Goal: Task Accomplishment & Management: Complete application form

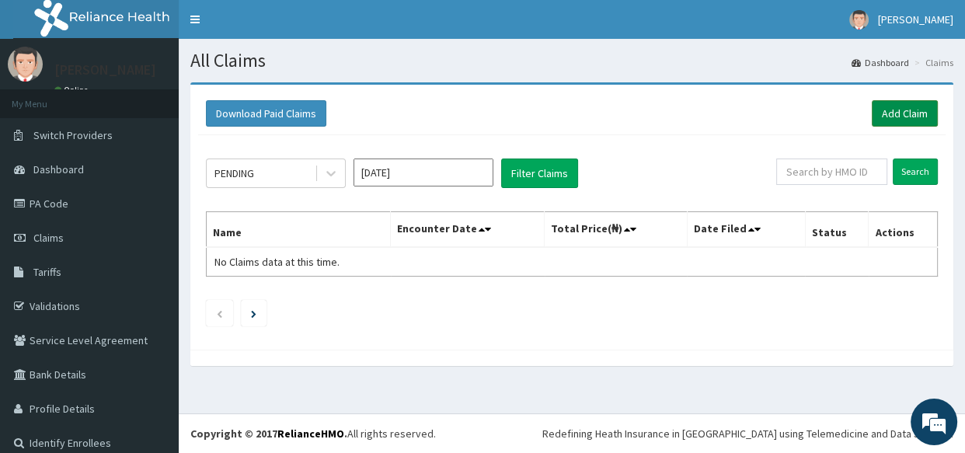
click at [878, 112] on link "Add Claim" at bounding box center [905, 113] width 66 height 26
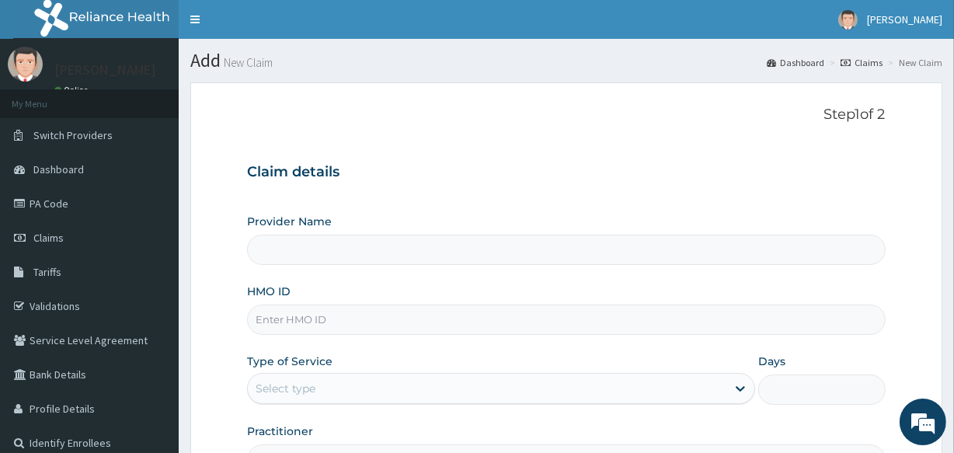
type input "All Souls Infirmary Hospital"
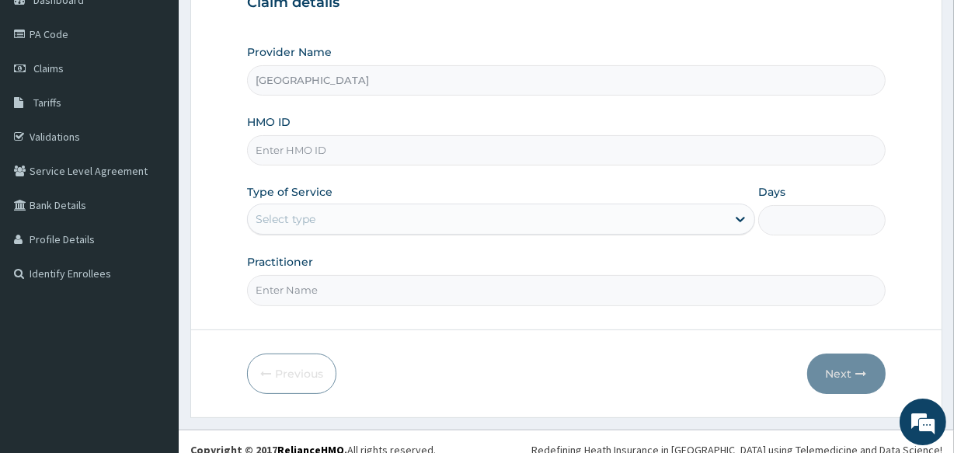
scroll to position [184, 0]
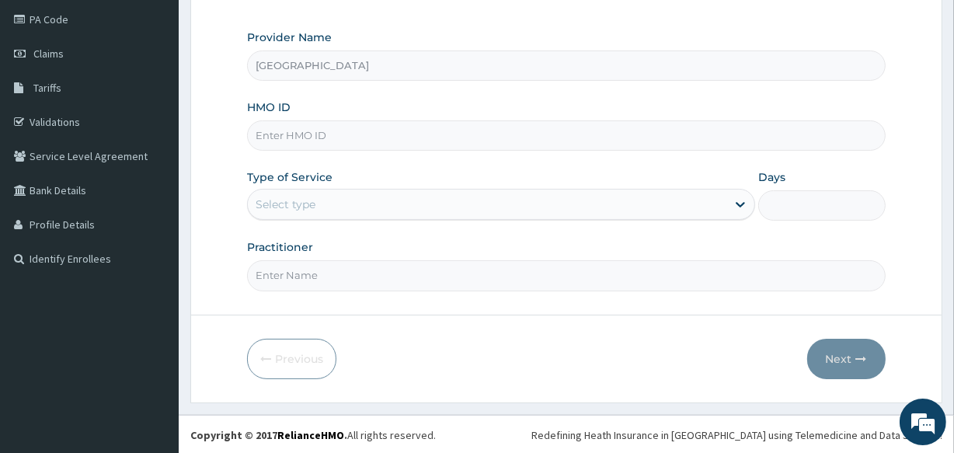
click at [521, 131] on input "HMO ID" at bounding box center [566, 135] width 638 height 30
click at [44, 20] on link "PA Code" at bounding box center [89, 19] width 179 height 34
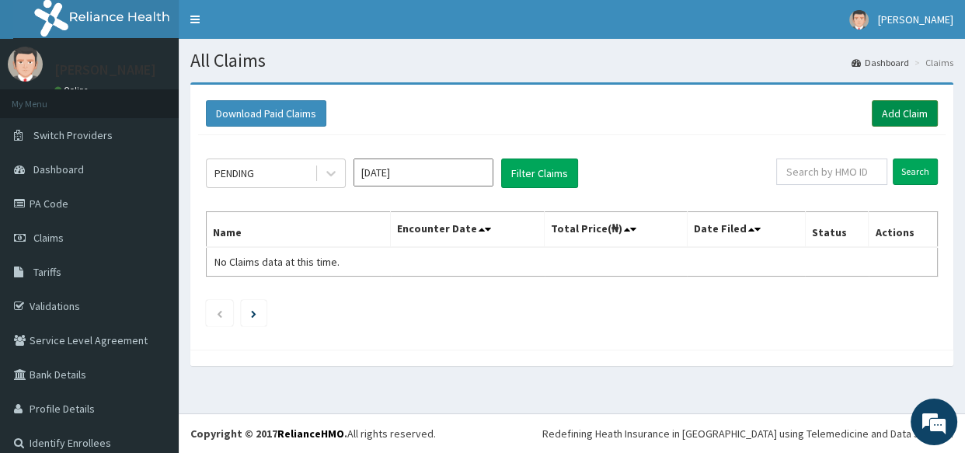
click at [886, 112] on link "Add Claim" at bounding box center [905, 113] width 66 height 26
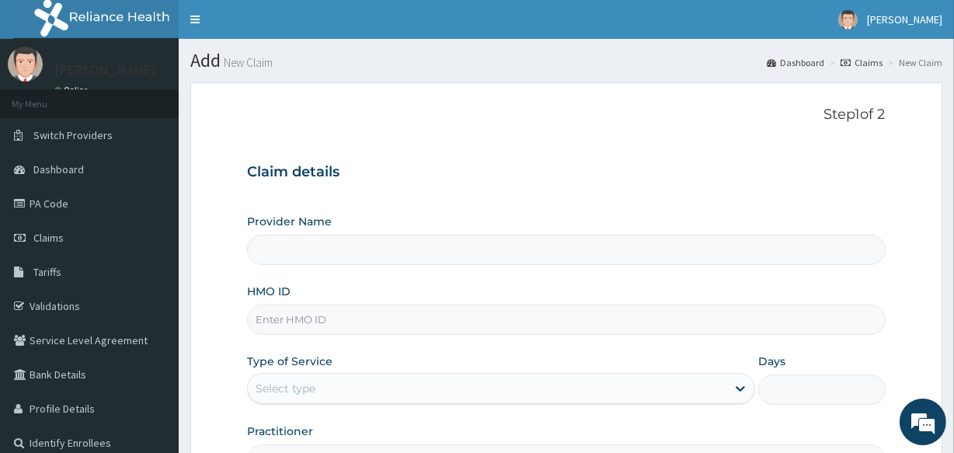
type input "[GEOGRAPHIC_DATA]"
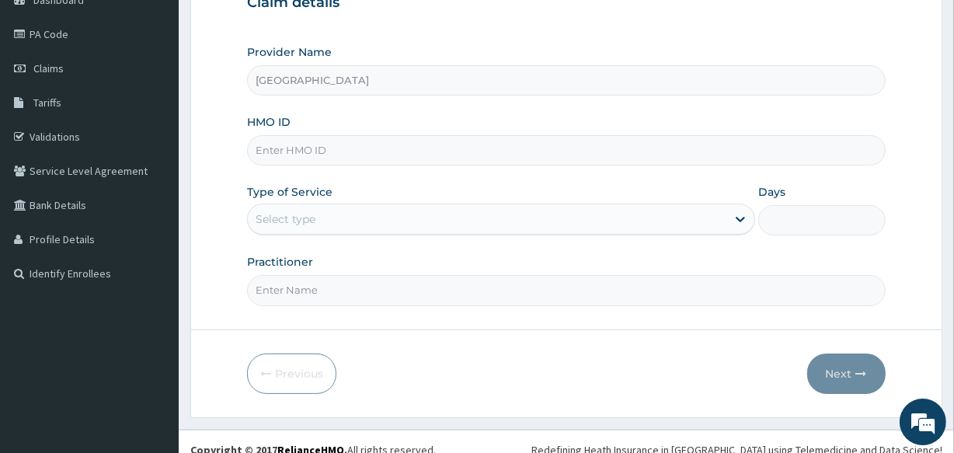
scroll to position [184, 0]
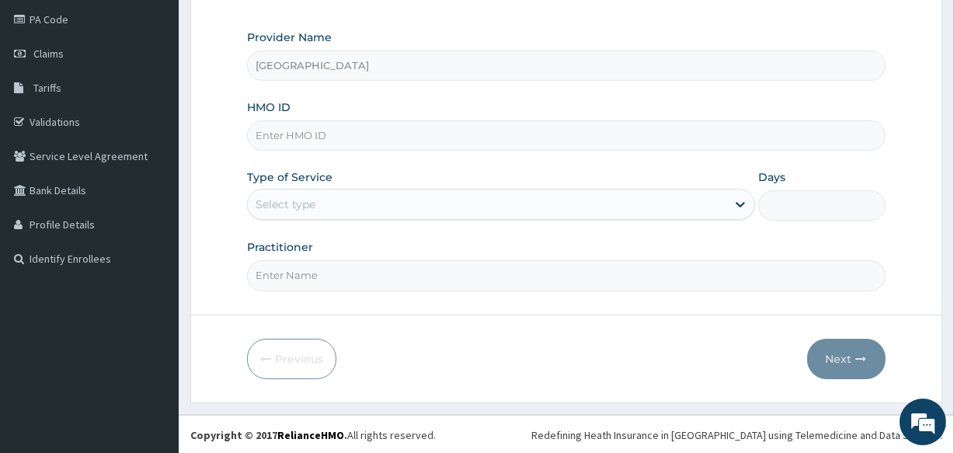
click at [336, 135] on input "HMO ID" at bounding box center [566, 135] width 638 height 30
type input "P"
type input "too/10140/C"
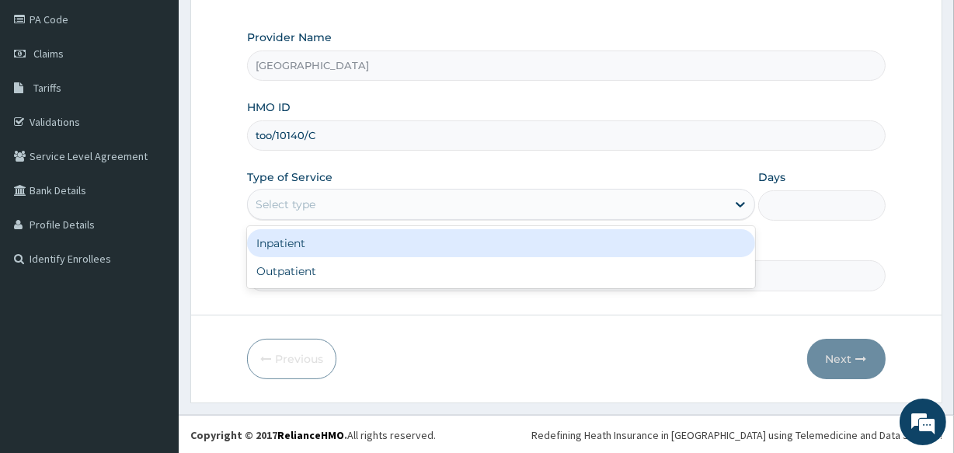
click at [344, 203] on div "Select type" at bounding box center [487, 204] width 479 height 25
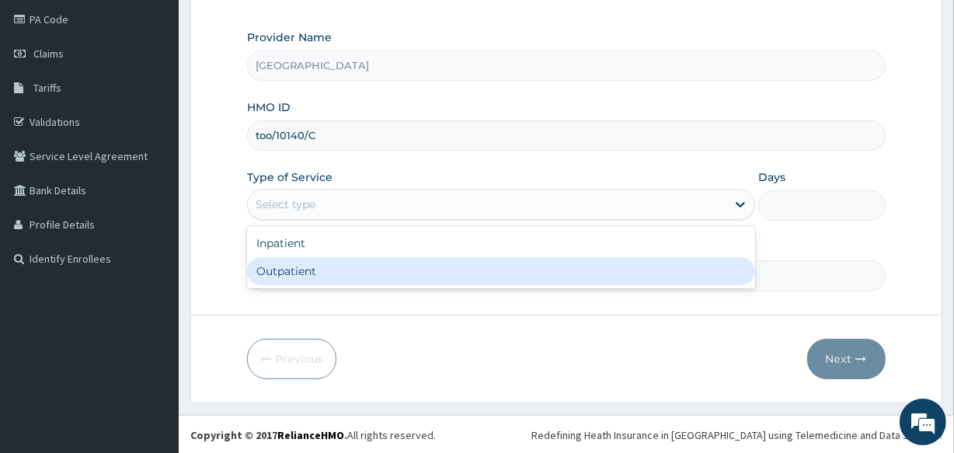
click at [351, 265] on div "Outpatient" at bounding box center [501, 271] width 508 height 28
type input "1"
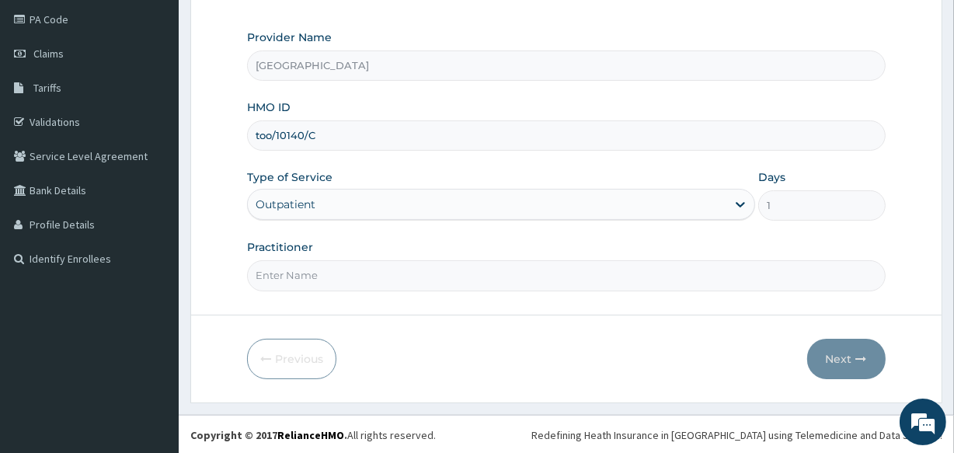
click at [360, 278] on input "Practitioner" at bounding box center [566, 275] width 638 height 30
type input "DR LAWANI"
click at [845, 356] on button "Next" at bounding box center [846, 359] width 78 height 40
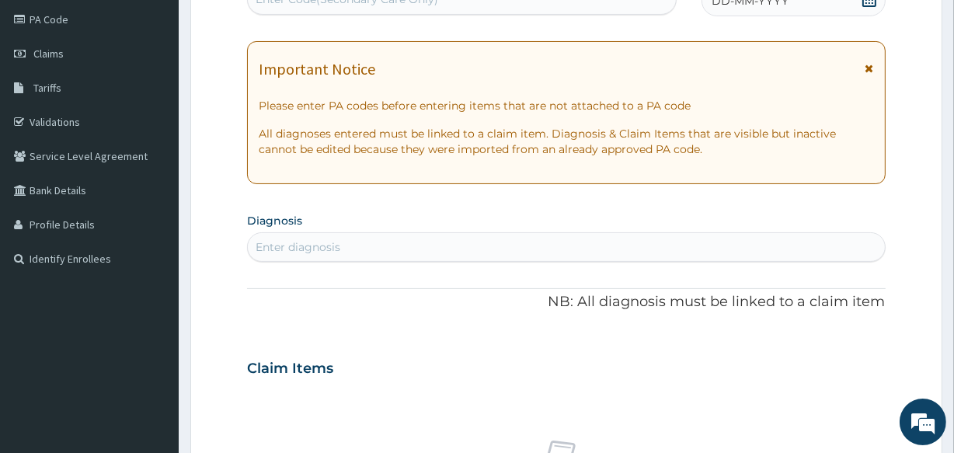
scroll to position [176, 0]
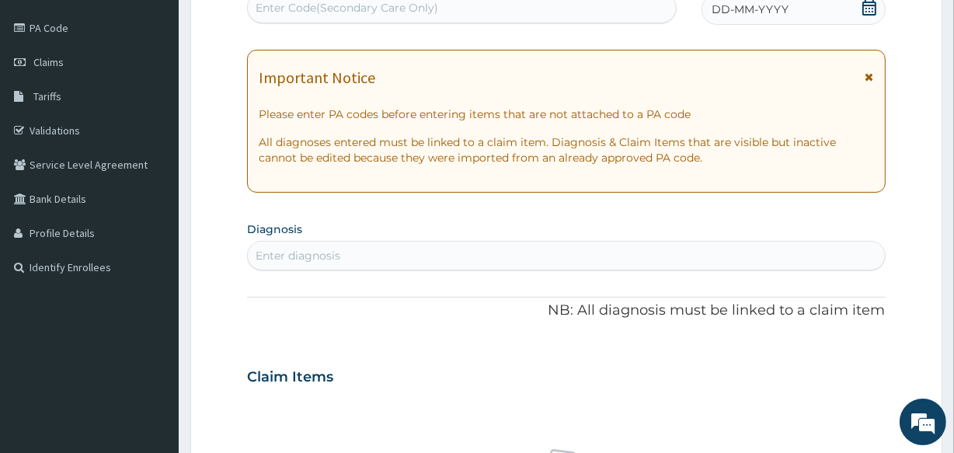
click at [427, 2] on div "Enter Code(Secondary Care Only)" at bounding box center [347, 8] width 183 height 16
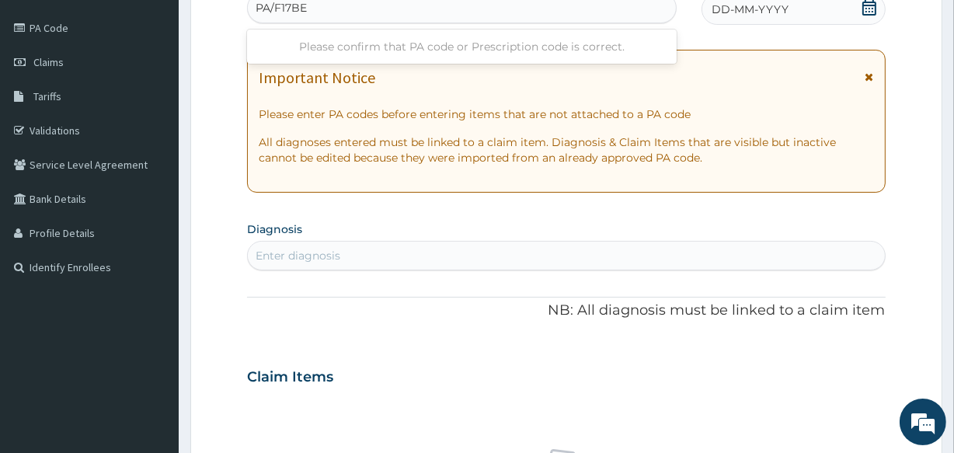
type input "PA/F17BE4"
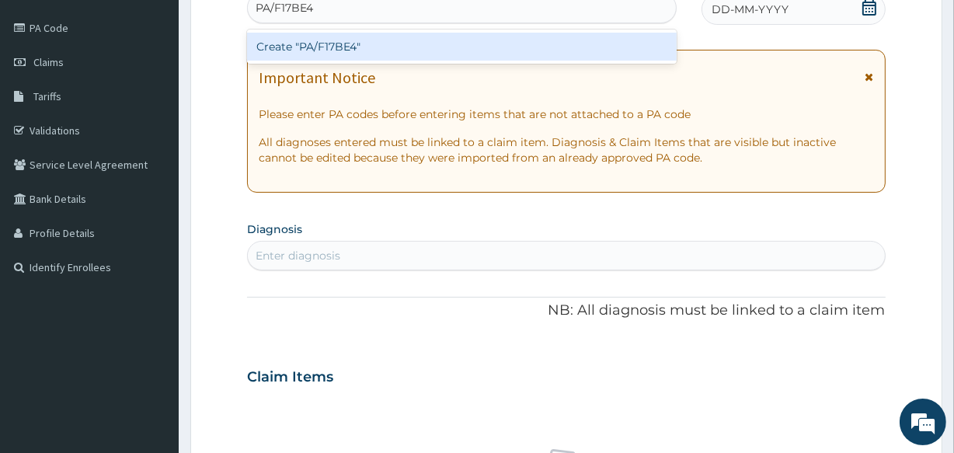
click at [440, 37] on div "Create "PA/F17BE4"" at bounding box center [461, 47] width 429 height 28
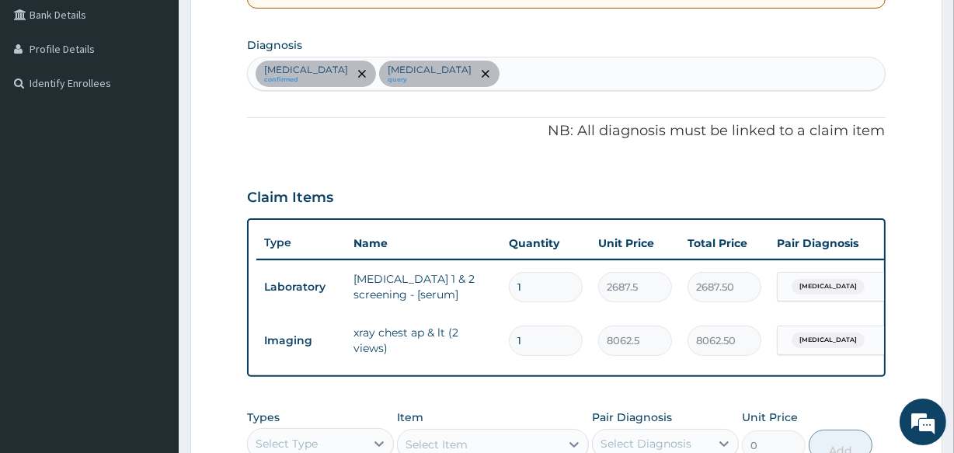
scroll to position [332, 0]
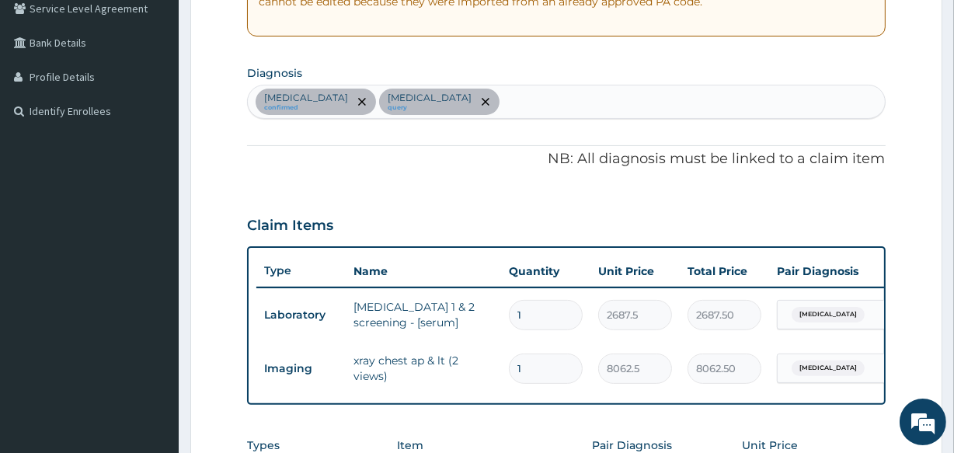
click at [590, 93] on div "Immunosuppression confirmed Upper respiratory infection query" at bounding box center [566, 101] width 636 height 33
type input "MALAR"
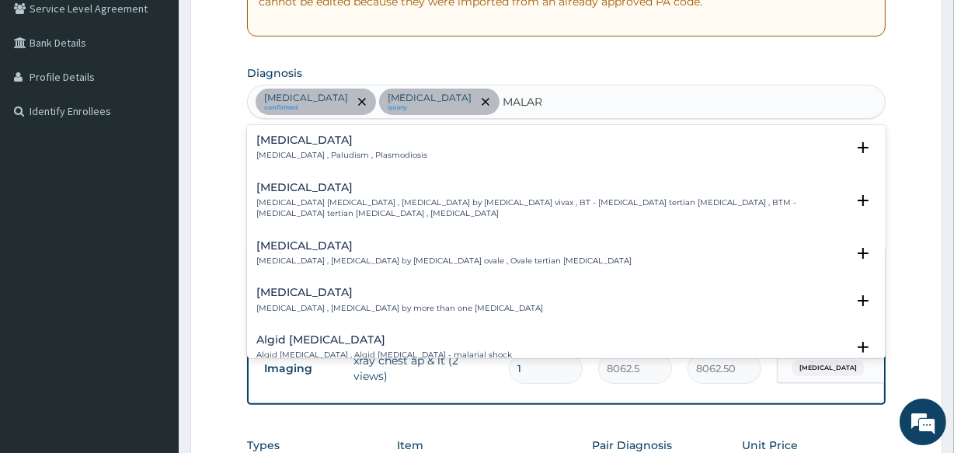
click at [285, 146] on div "Malaria Malaria , Paludism , Plasmodiosis" at bounding box center [341, 147] width 171 height 27
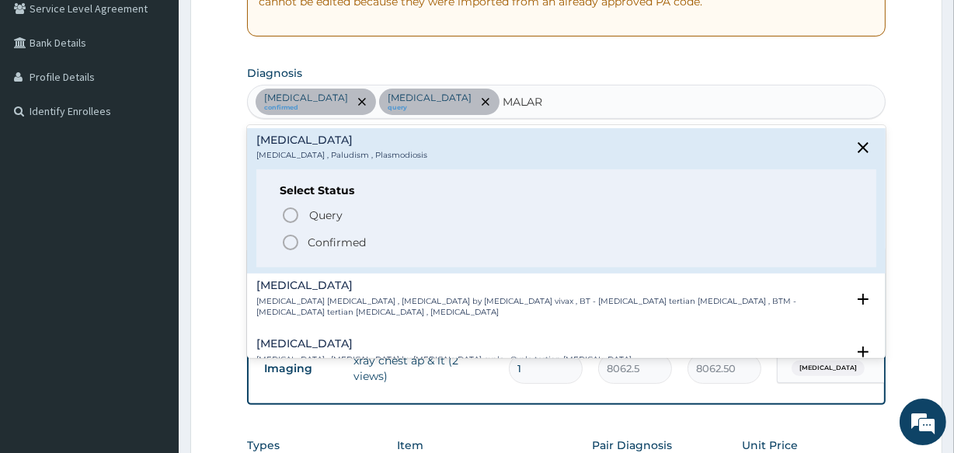
click at [288, 239] on icon "status option filled" at bounding box center [290, 242] width 19 height 19
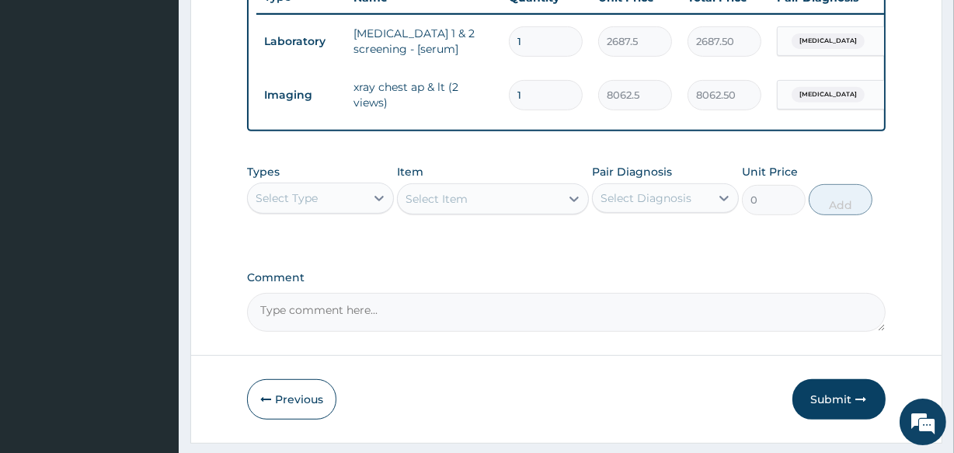
scroll to position [657, 0]
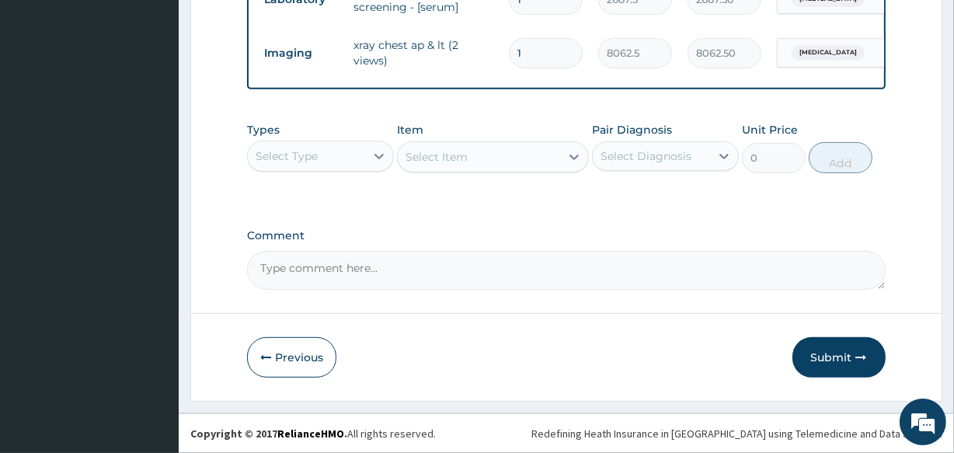
click at [301, 159] on div "Select Type" at bounding box center [287, 156] width 62 height 16
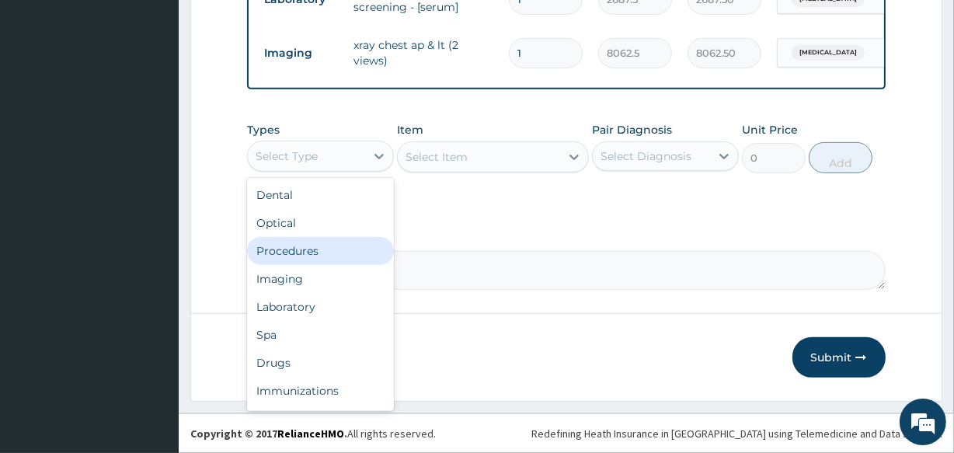
click at [322, 255] on div "Procedures" at bounding box center [320, 251] width 147 height 28
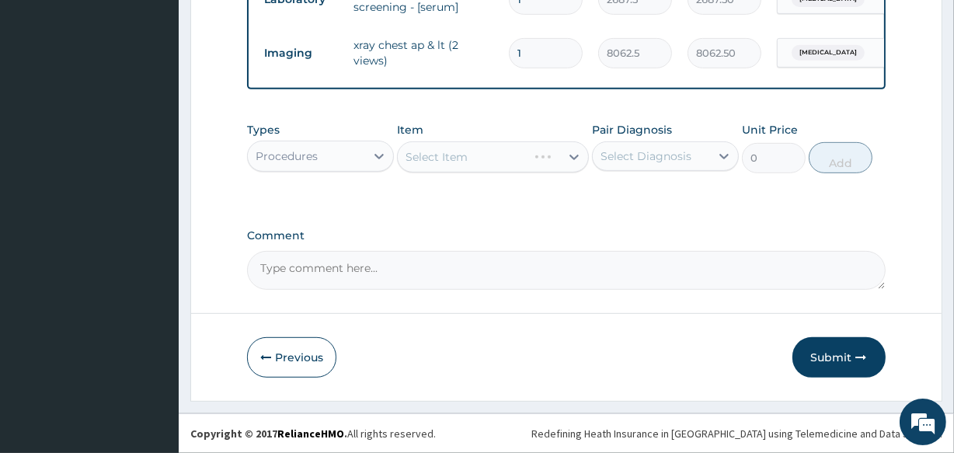
click at [460, 150] on div "Select Item" at bounding box center [492, 156] width 191 height 31
click at [460, 150] on div "Select Item" at bounding box center [437, 157] width 62 height 16
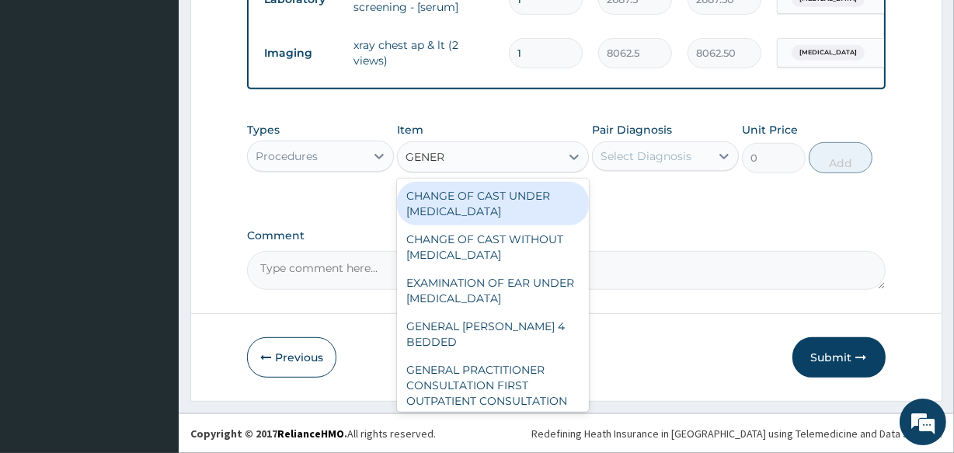
type input "GENERA"
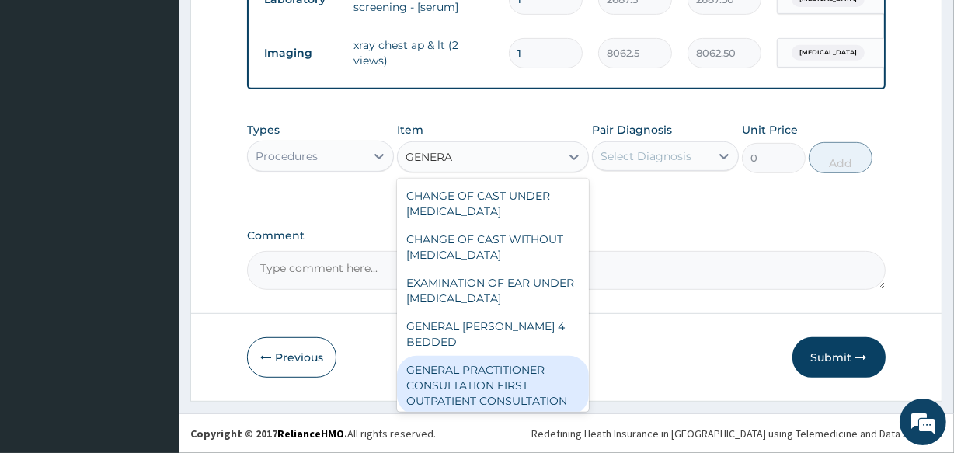
click at [505, 369] on div "GENERAL PRACTITIONER CONSULTATION FIRST OUTPATIENT CONSULTATION" at bounding box center [492, 385] width 191 height 59
type input "3547.5"
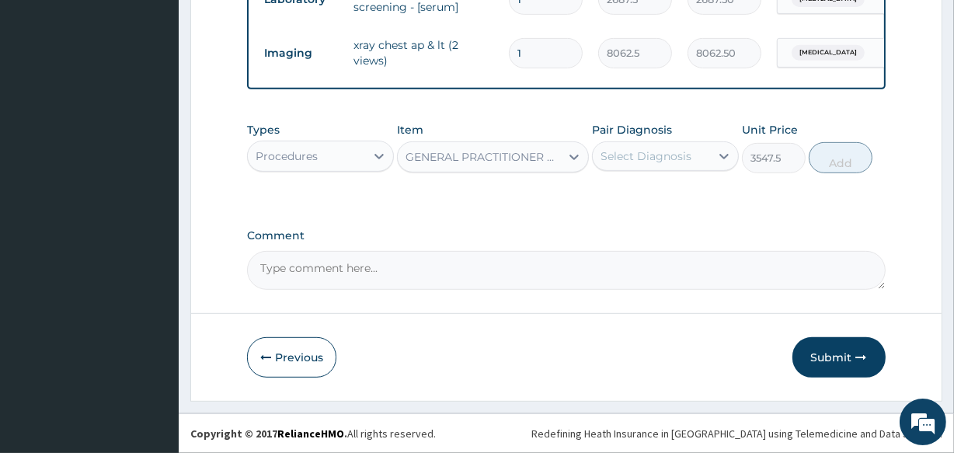
click at [634, 158] on div "Select Diagnosis" at bounding box center [646, 156] width 91 height 16
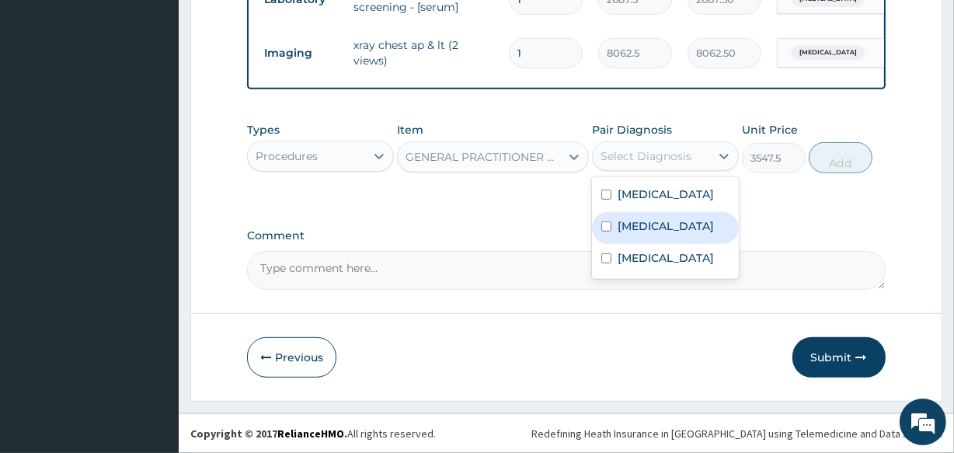
click at [643, 234] on label "Upper respiratory infection" at bounding box center [666, 226] width 96 height 16
checkbox input "true"
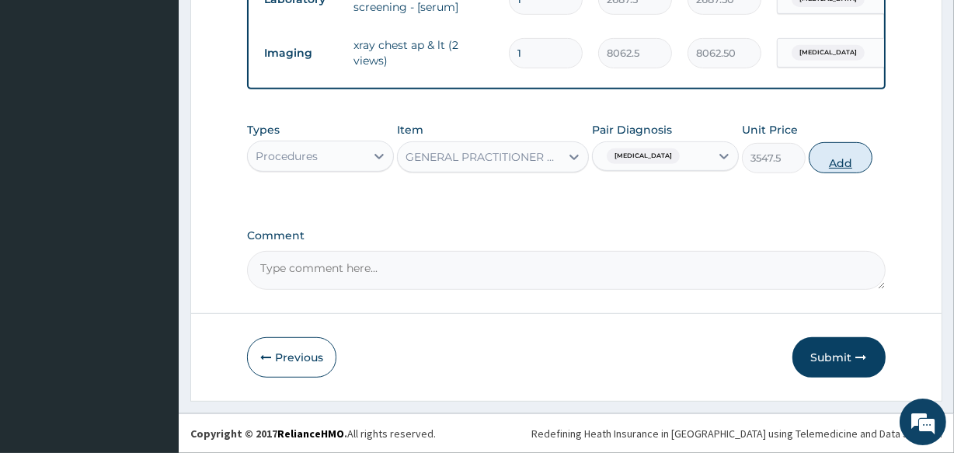
click at [838, 170] on button "Add" at bounding box center [841, 157] width 64 height 31
type input "0"
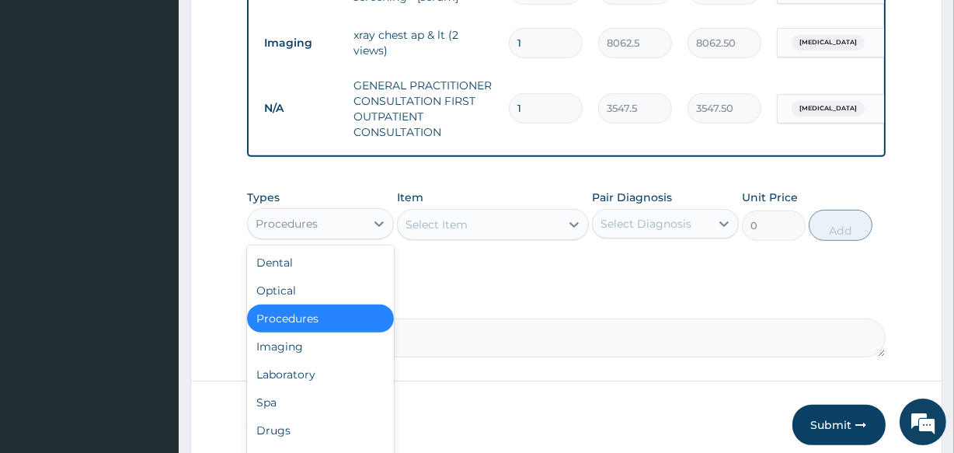
click at [344, 236] on div "Procedures" at bounding box center [306, 223] width 117 height 25
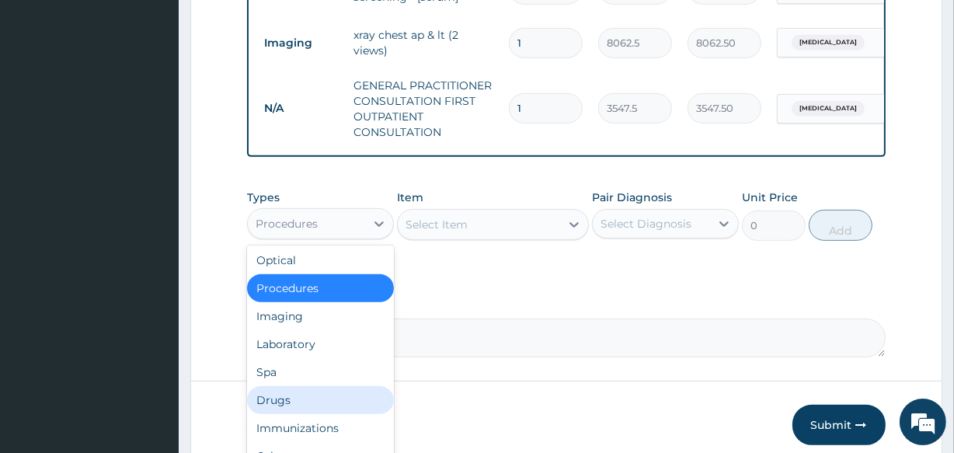
scroll to position [53, 0]
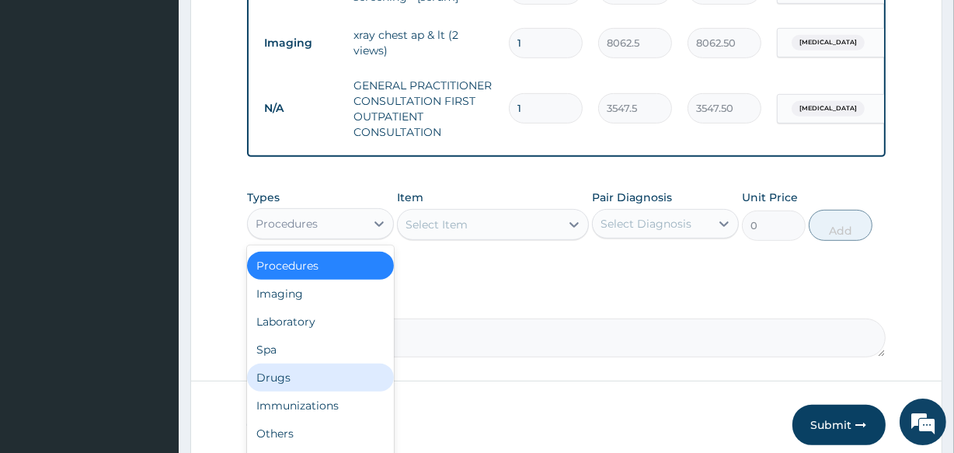
click at [332, 388] on div "Drugs" at bounding box center [320, 378] width 147 height 28
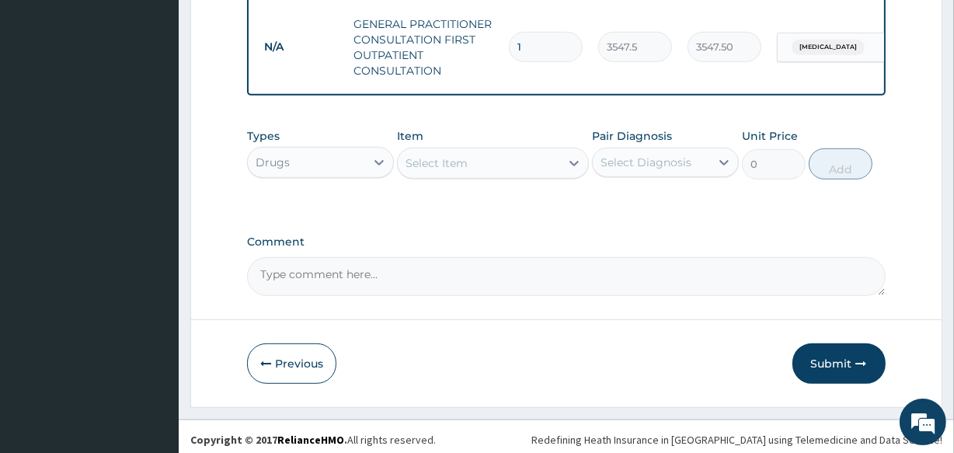
scroll to position [735, 0]
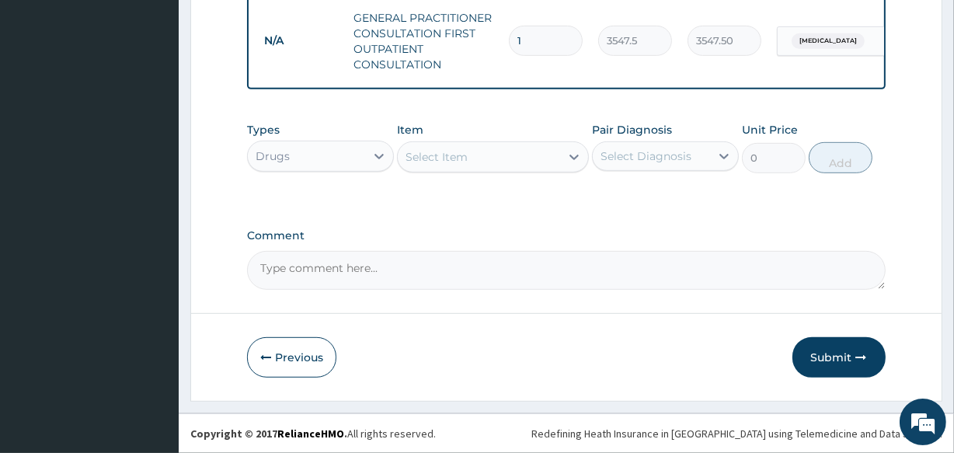
click at [458, 164] on div "Select Item" at bounding box center [479, 157] width 162 height 25
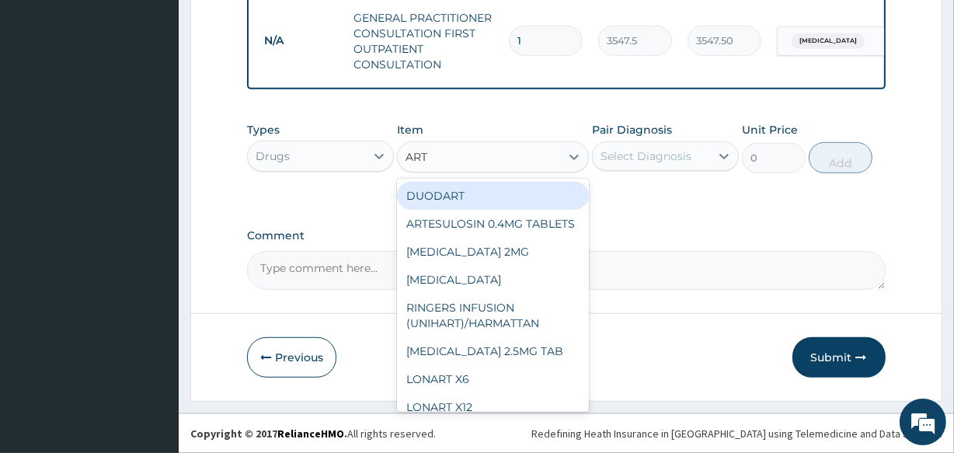
type input "ARTE"
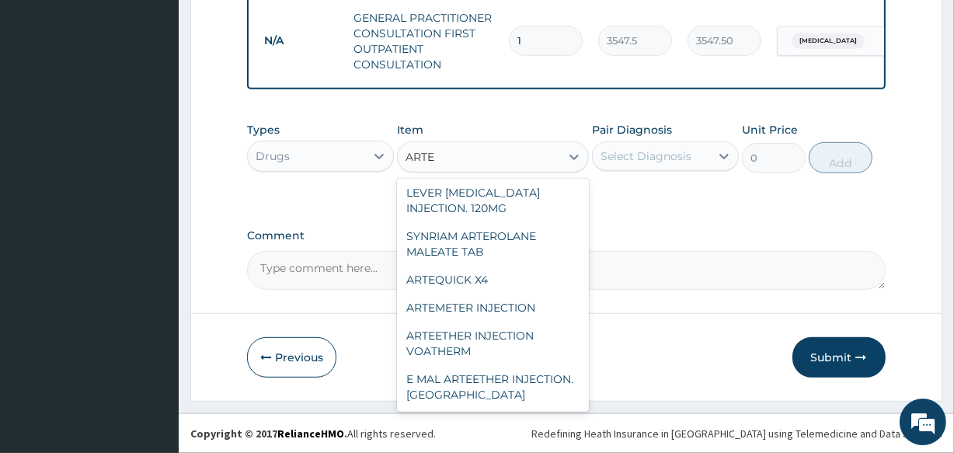
scroll to position [233, 0]
click at [520, 303] on div "ARTEMETER INJECTION" at bounding box center [492, 308] width 191 height 28
type input "946"
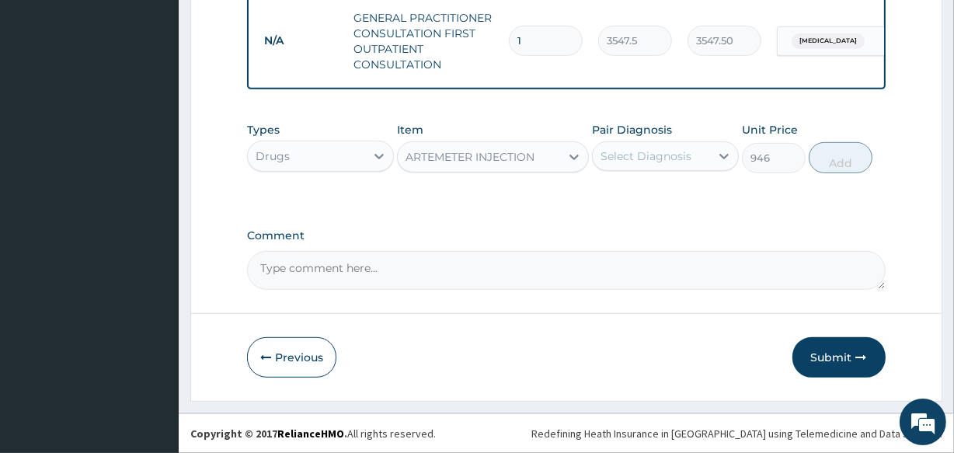
click at [636, 157] on div "Select Diagnosis" at bounding box center [646, 156] width 91 height 16
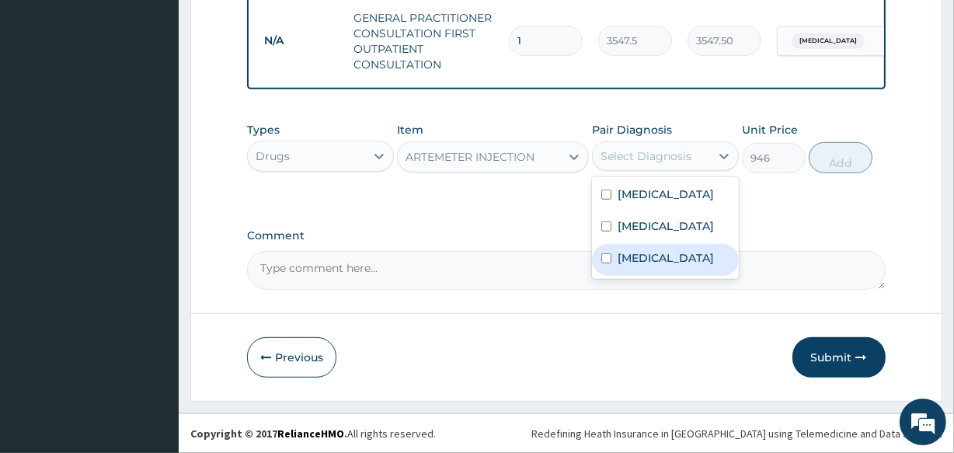
click at [647, 266] on label "Malaria" at bounding box center [666, 258] width 96 height 16
checkbox input "true"
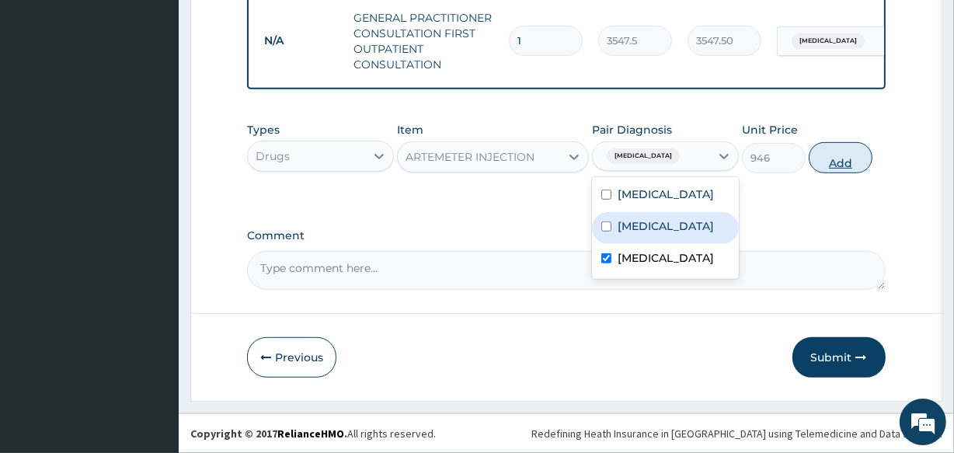
click at [839, 165] on button "Add" at bounding box center [841, 157] width 64 height 31
type input "0"
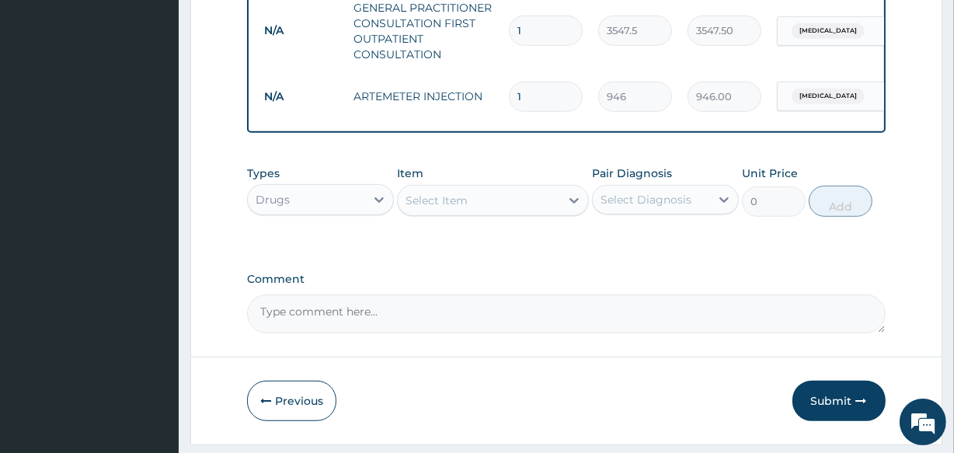
click at [451, 208] on div "Select Item" at bounding box center [437, 201] width 62 height 16
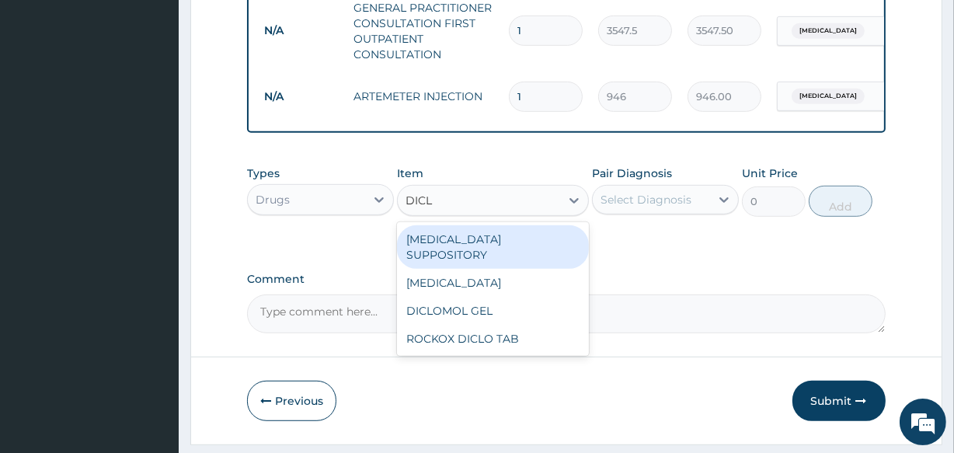
type input "DICLO"
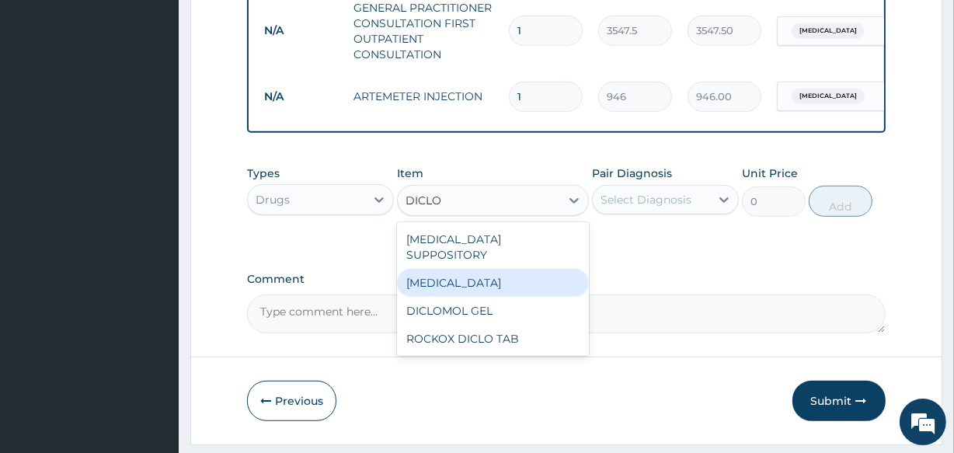
click at [451, 284] on div "DICLOFENAC" at bounding box center [492, 283] width 191 height 28
type input "591.25"
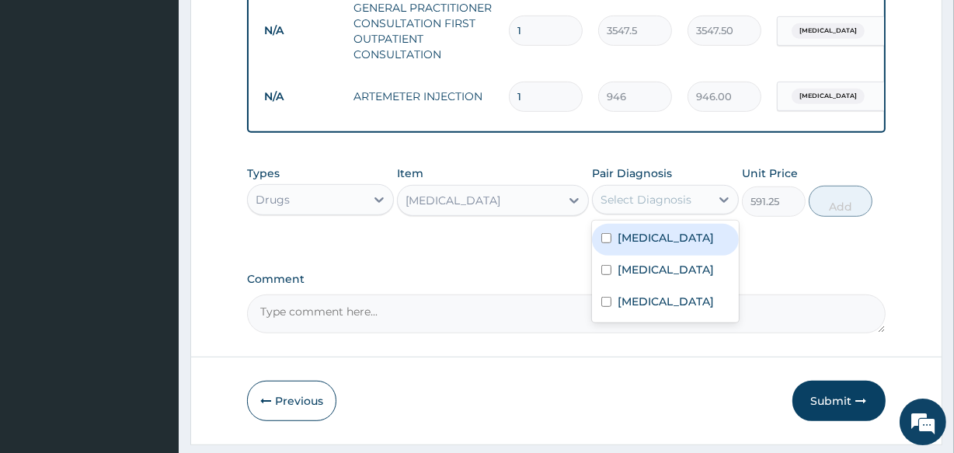
click at [660, 207] on div "Select Diagnosis" at bounding box center [646, 200] width 91 height 16
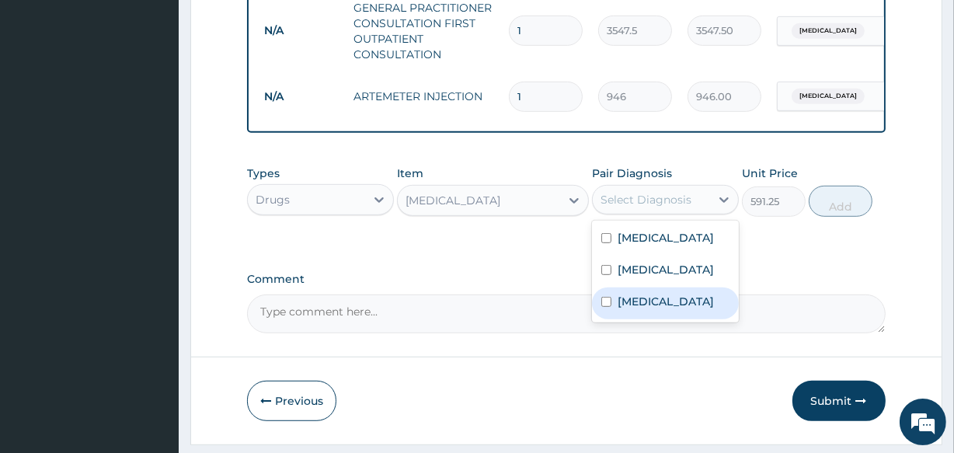
click at [655, 319] on div "Malaria" at bounding box center [665, 303] width 147 height 32
checkbox input "true"
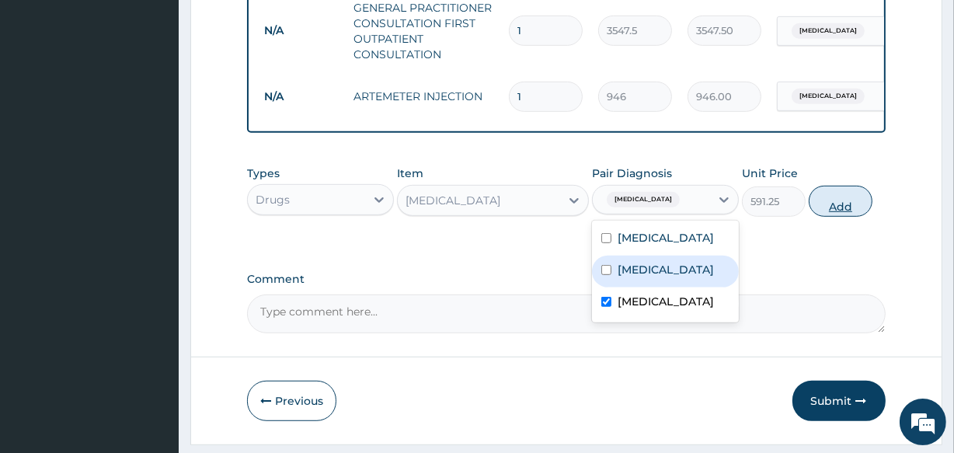
click at [841, 216] on button "Add" at bounding box center [841, 201] width 64 height 31
type input "0"
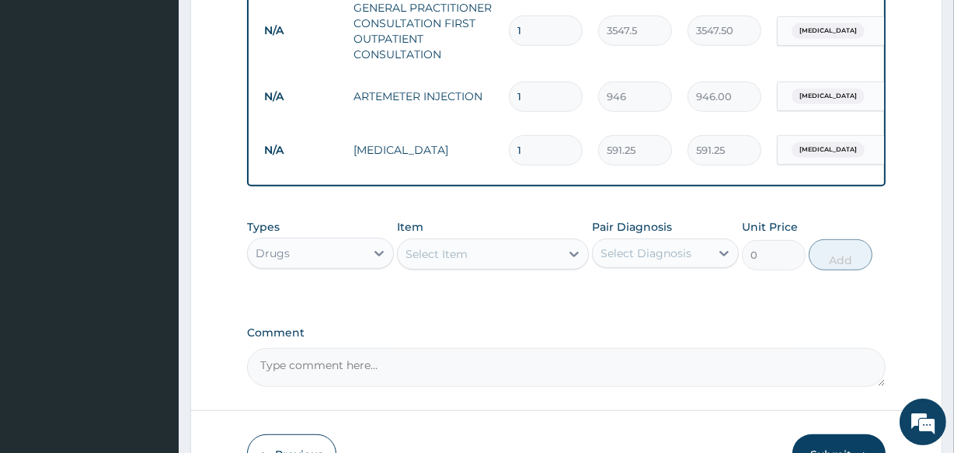
click at [451, 262] on div "Select Item" at bounding box center [437, 254] width 62 height 16
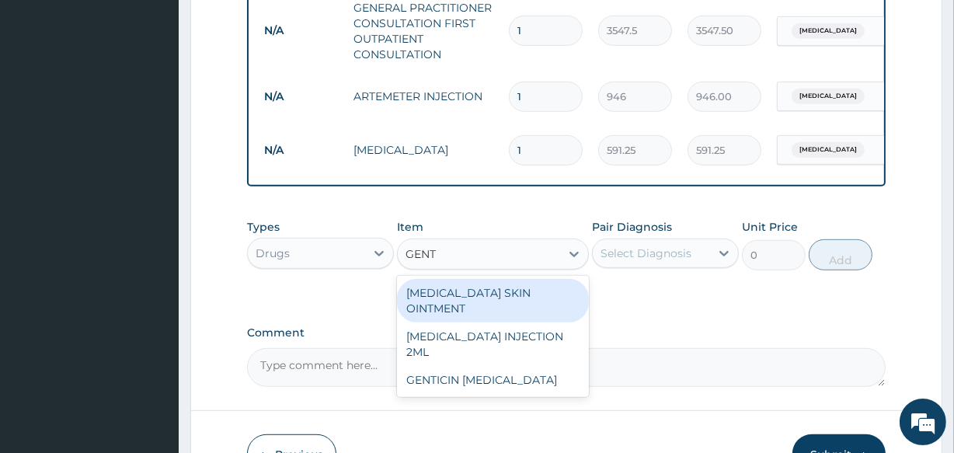
type input "GENTA"
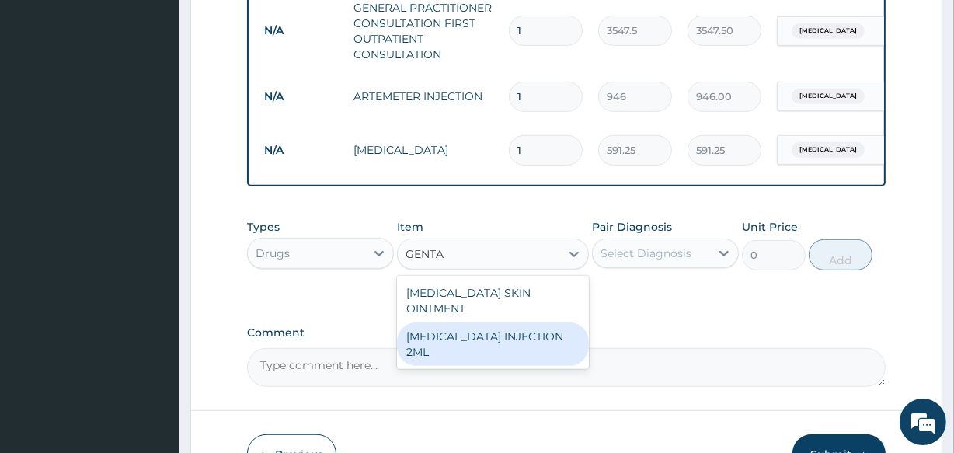
click at [451, 332] on div "GENTAMICIN INJECTION 2ML" at bounding box center [492, 344] width 191 height 44
type input "331.1"
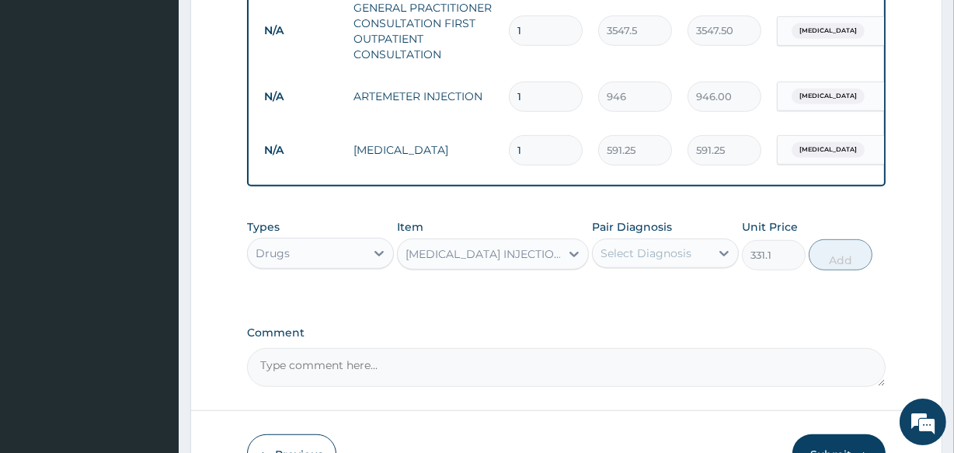
click at [639, 261] on div "Select Diagnosis" at bounding box center [646, 254] width 91 height 16
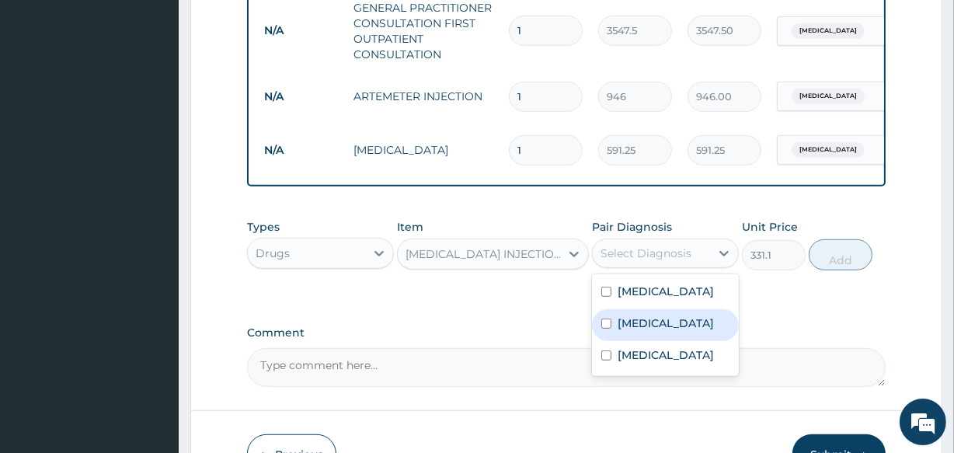
click at [639, 331] on label "Upper respiratory infection" at bounding box center [666, 323] width 96 height 16
checkbox input "true"
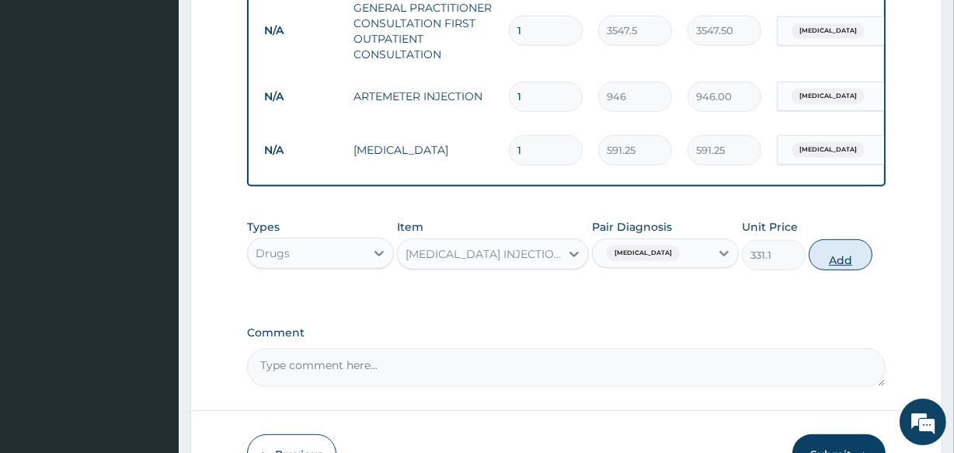
click at [839, 270] on button "Add" at bounding box center [841, 254] width 64 height 31
type input "0"
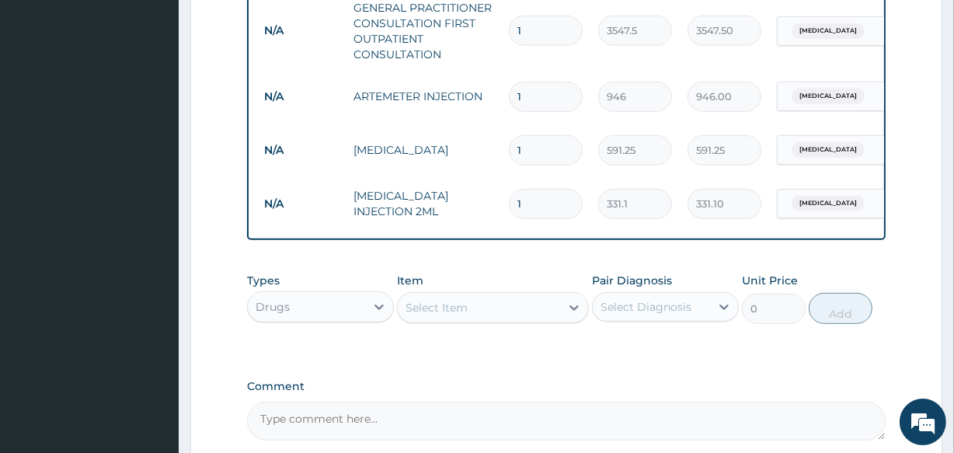
click at [461, 315] on div "Select Item" at bounding box center [437, 308] width 62 height 16
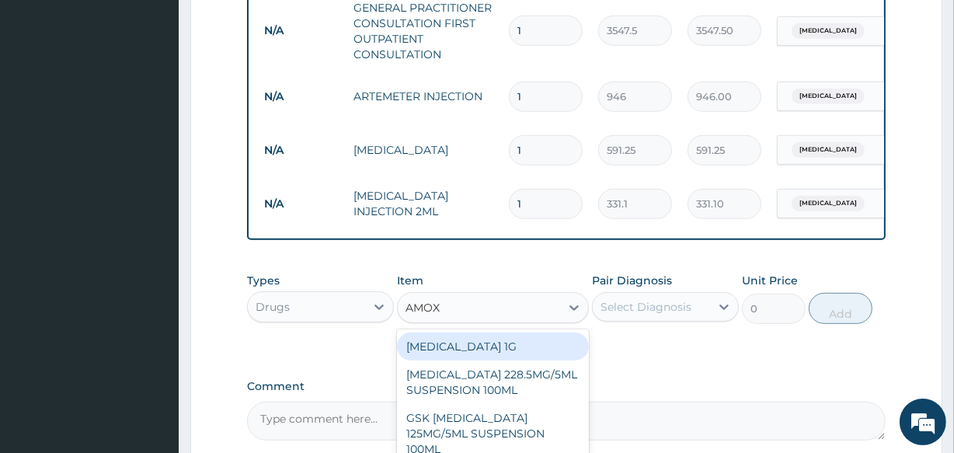
type input "AMOXI"
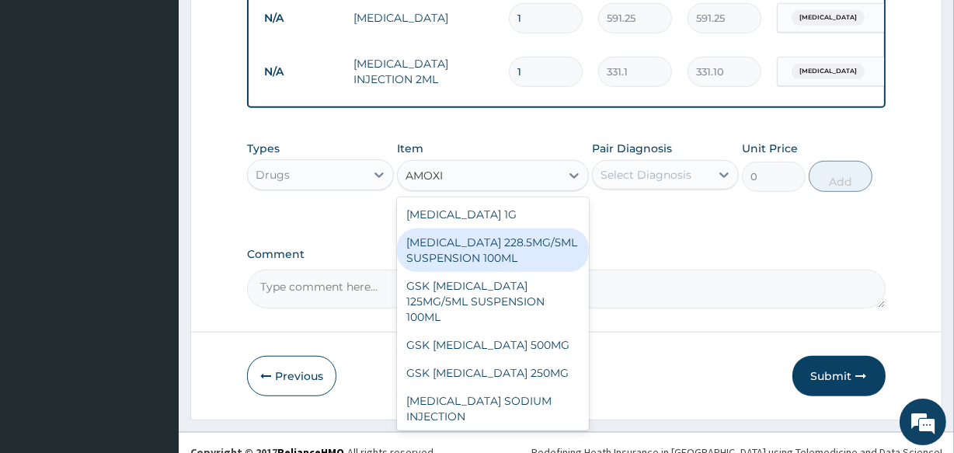
scroll to position [876, 0]
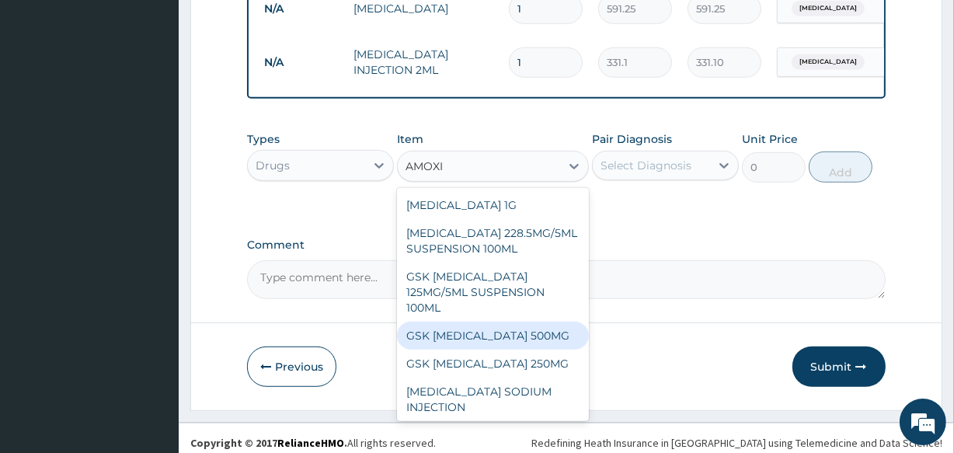
click at [505, 350] on div "GSK AMOXIL 500MG" at bounding box center [492, 336] width 191 height 28
type input "100"
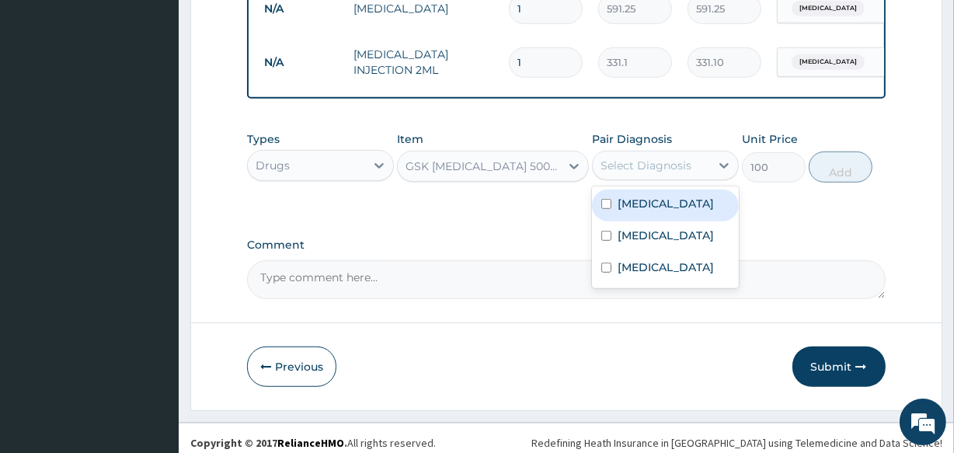
click at [637, 173] on div "Select Diagnosis" at bounding box center [646, 166] width 91 height 16
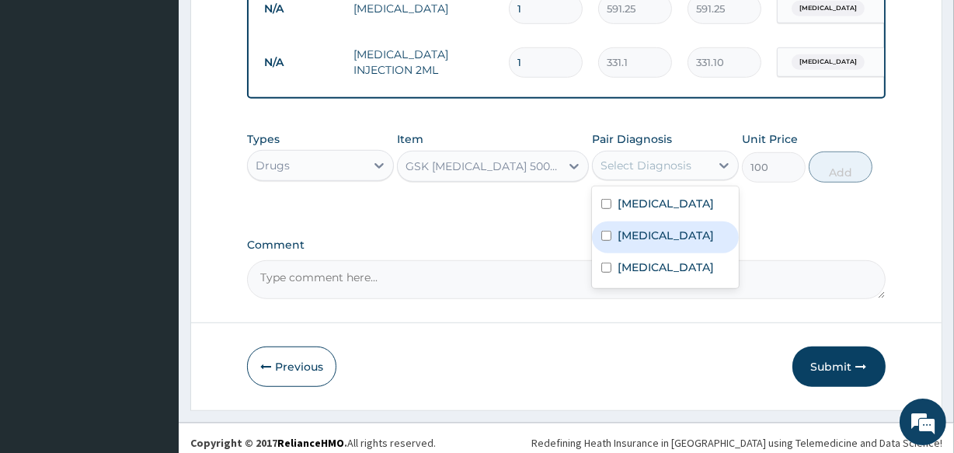
click at [637, 243] on label "Upper respiratory infection" at bounding box center [666, 236] width 96 height 16
checkbox input "true"
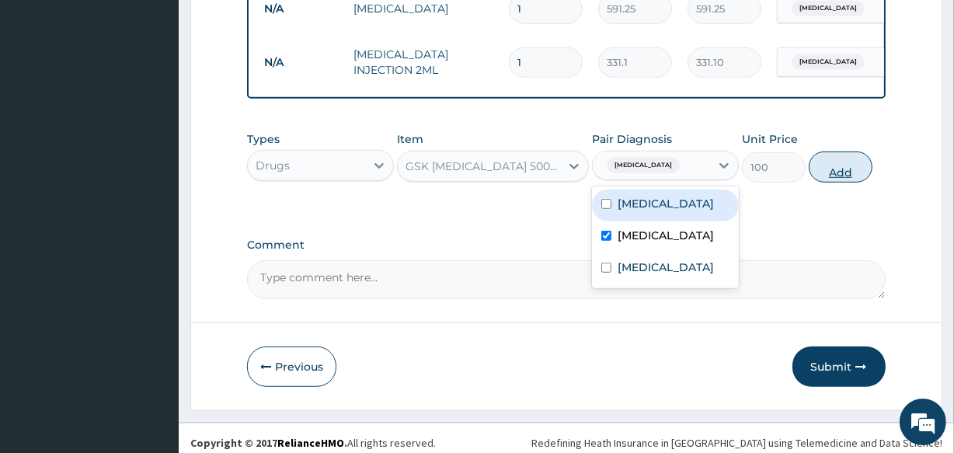
click at [844, 179] on button "Add" at bounding box center [841, 167] width 64 height 31
type input "0"
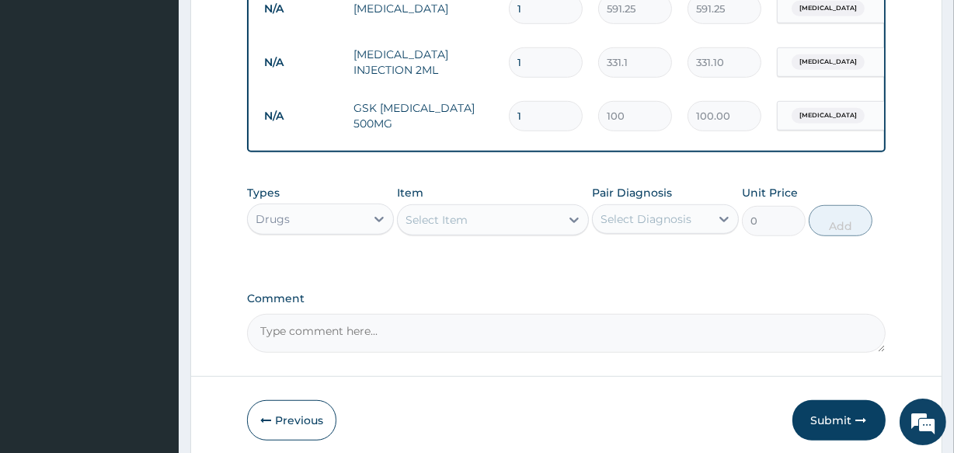
click at [439, 228] on div "Select Item" at bounding box center [437, 220] width 62 height 16
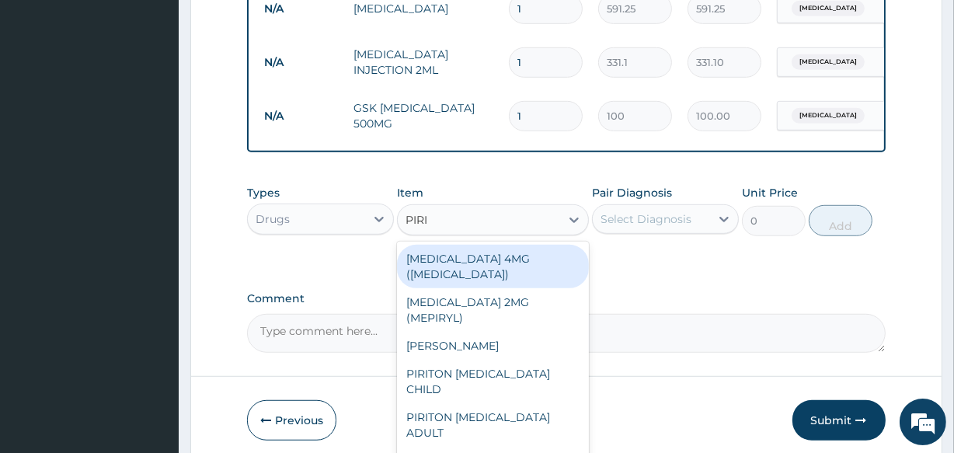
type input "PIRIT"
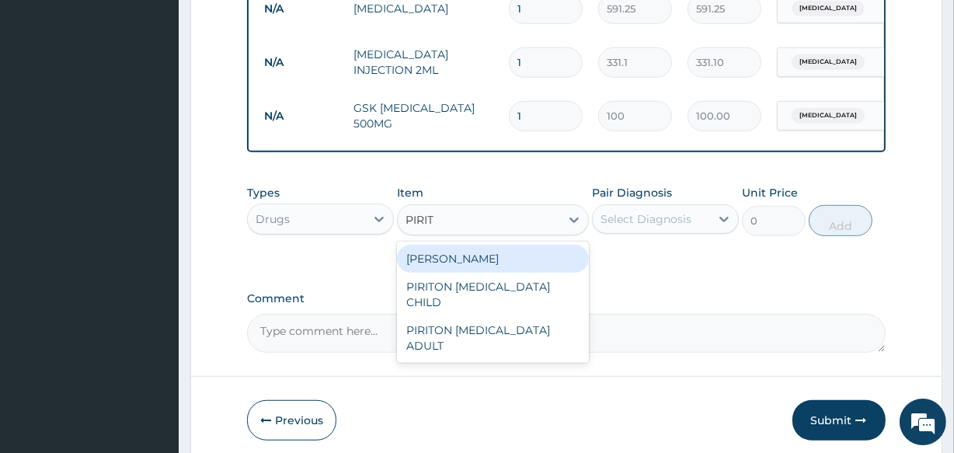
click at [440, 273] on div "PIRITON TAB EVANS" at bounding box center [492, 259] width 191 height 28
type input "23.65"
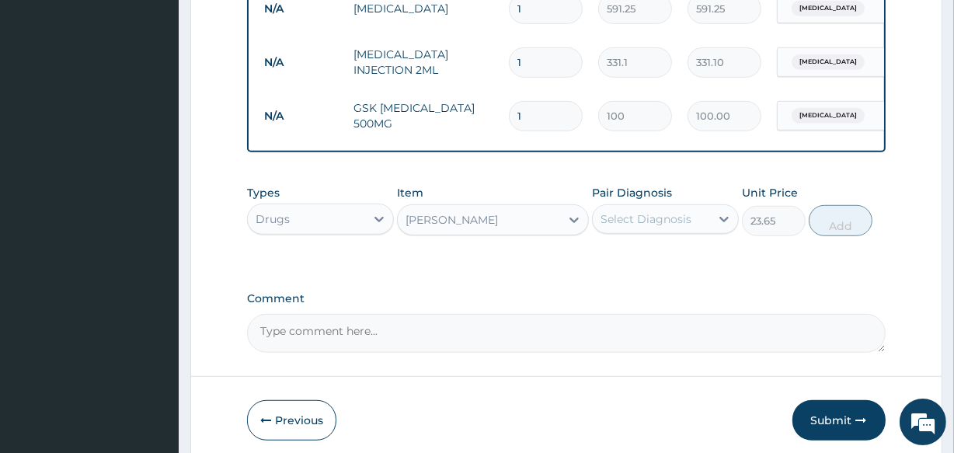
click at [615, 227] on div "Select Diagnosis" at bounding box center [646, 219] width 91 height 16
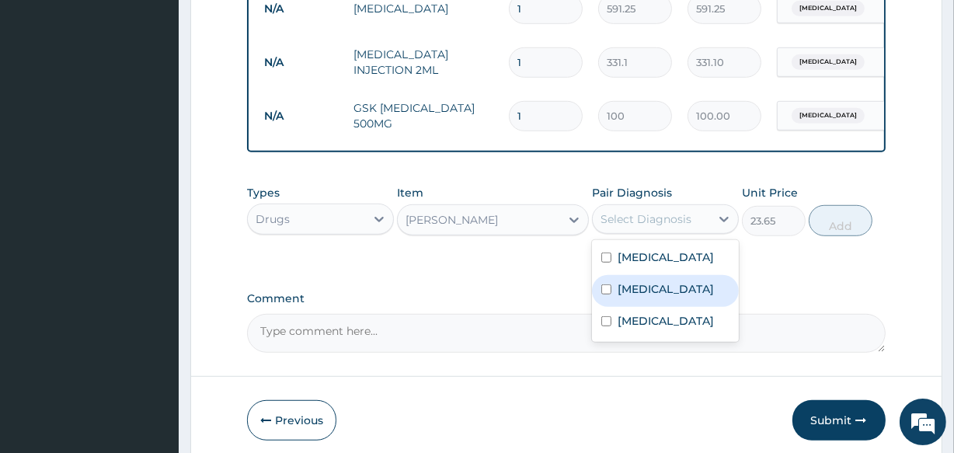
click at [622, 297] on label "Upper respiratory infection" at bounding box center [666, 289] width 96 height 16
checkbox input "true"
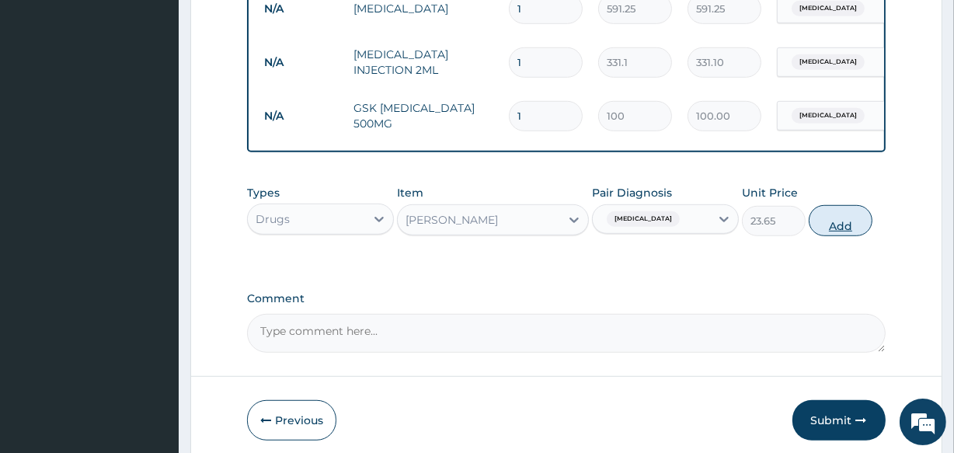
click at [837, 236] on button "Add" at bounding box center [841, 220] width 64 height 31
type input "0"
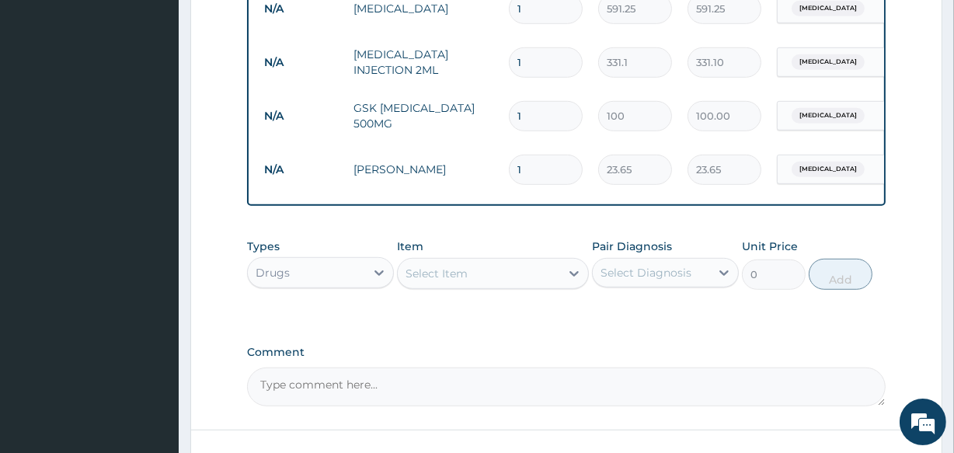
click at [427, 281] on div "Select Item" at bounding box center [437, 274] width 62 height 16
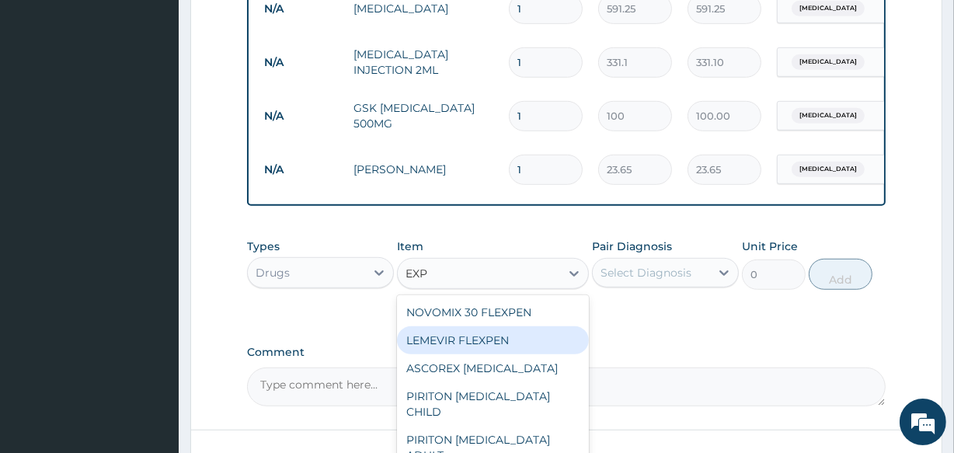
type input "EXP"
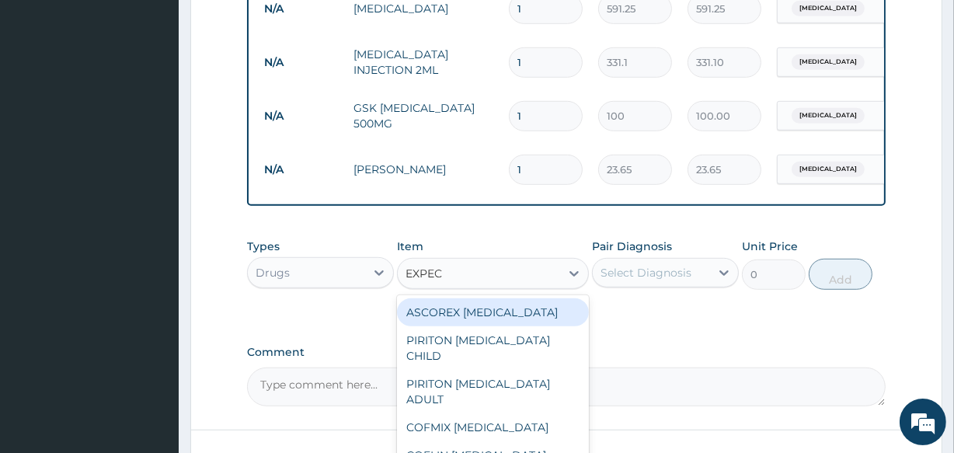
type input "EXPECT"
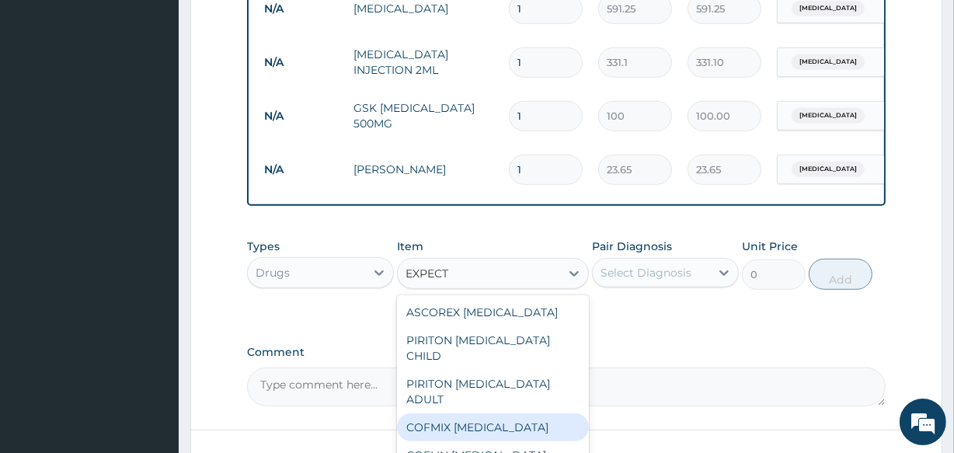
click at [454, 436] on div "COFMIX EXPECTORANT" at bounding box center [492, 427] width 191 height 28
type input "1182.5"
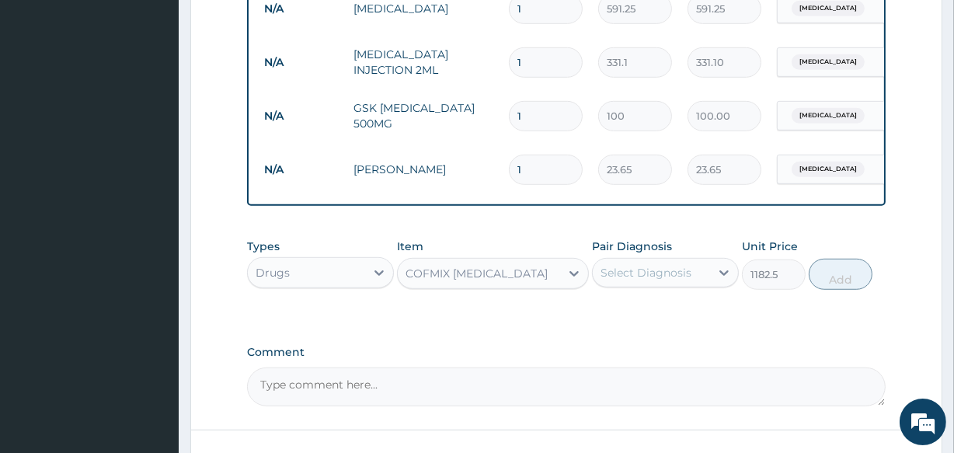
click at [638, 278] on div "Select Diagnosis" at bounding box center [646, 273] width 91 height 16
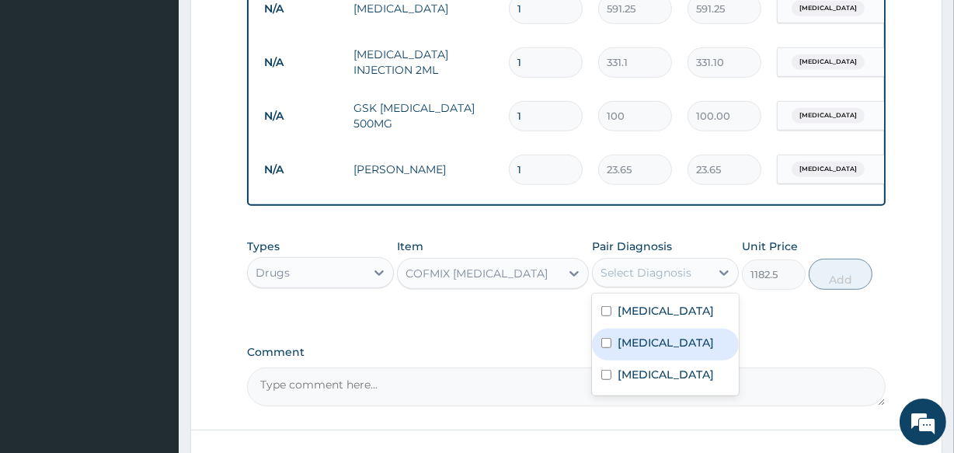
click at [634, 350] on label "Upper respiratory infection" at bounding box center [666, 343] width 96 height 16
checkbox input "true"
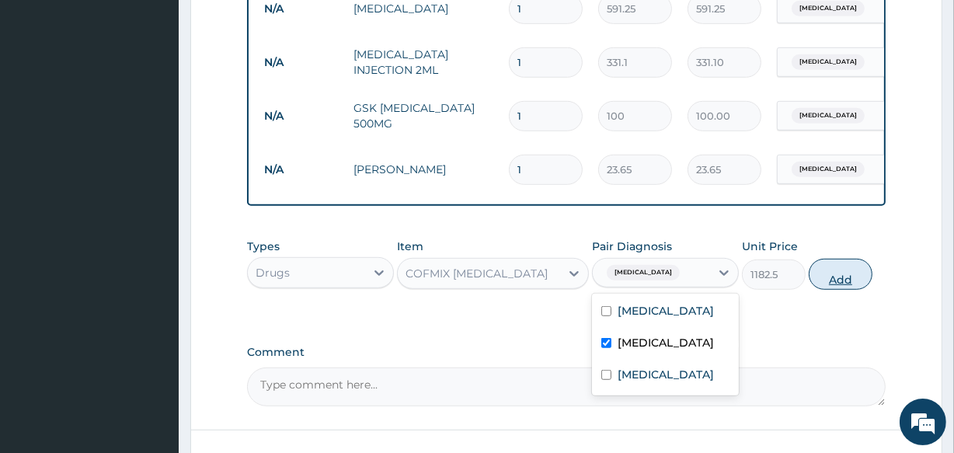
click at [841, 288] on button "Add" at bounding box center [841, 274] width 64 height 31
type input "0"
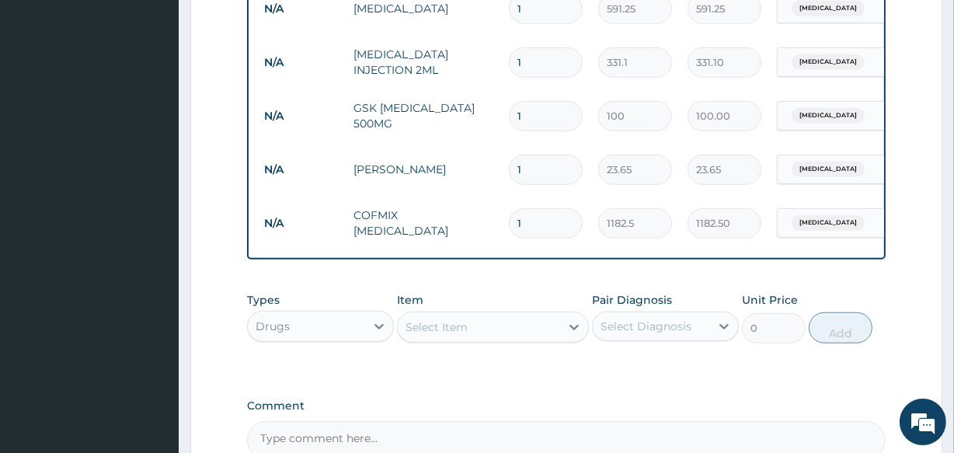
click at [526, 176] on input "1" at bounding box center [546, 170] width 74 height 30
type input "0.00"
type input "5"
type input "118.25"
type input "5"
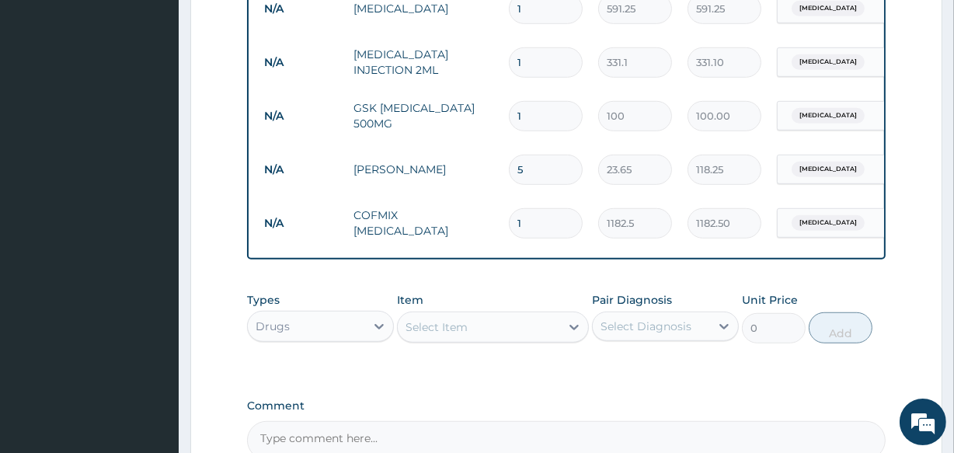
click at [522, 119] on input "1" at bounding box center [546, 116] width 74 height 30
type input "15"
type input "1500.00"
type input "15"
click at [527, 61] on input "1" at bounding box center [546, 62] width 74 height 30
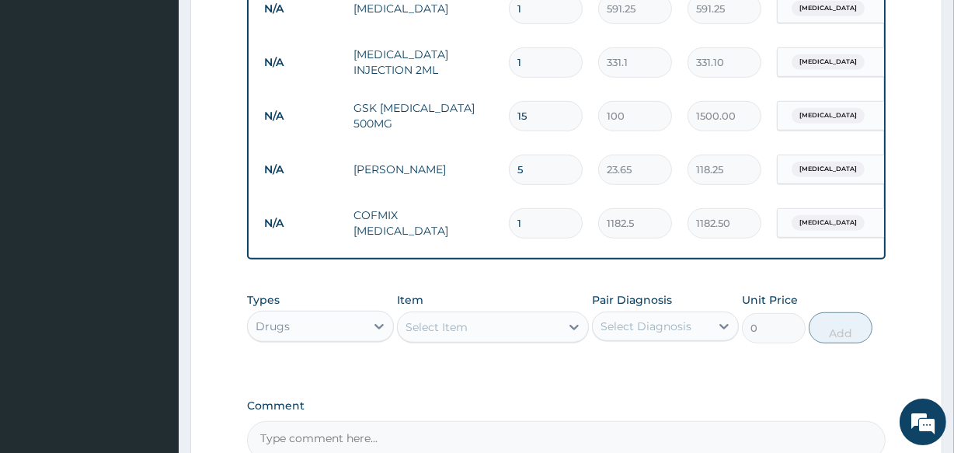
type input "0.00"
type input "2"
type input "662.20"
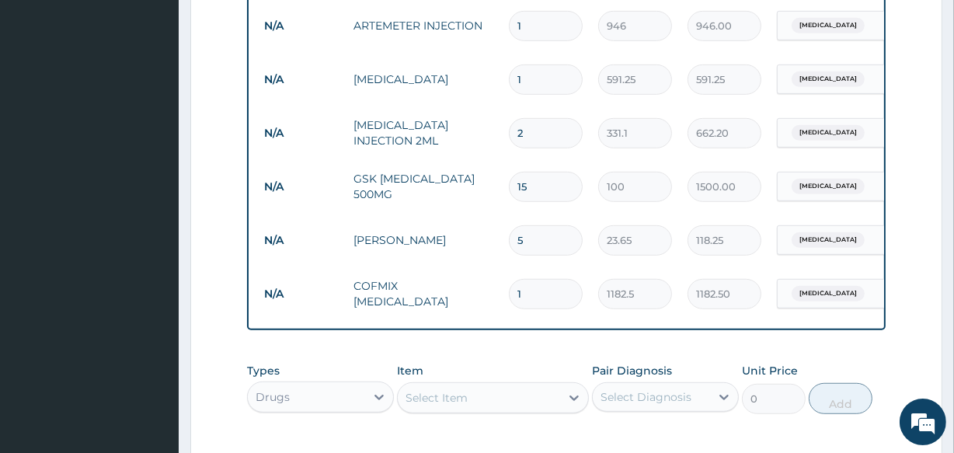
scroll to position [792, 0]
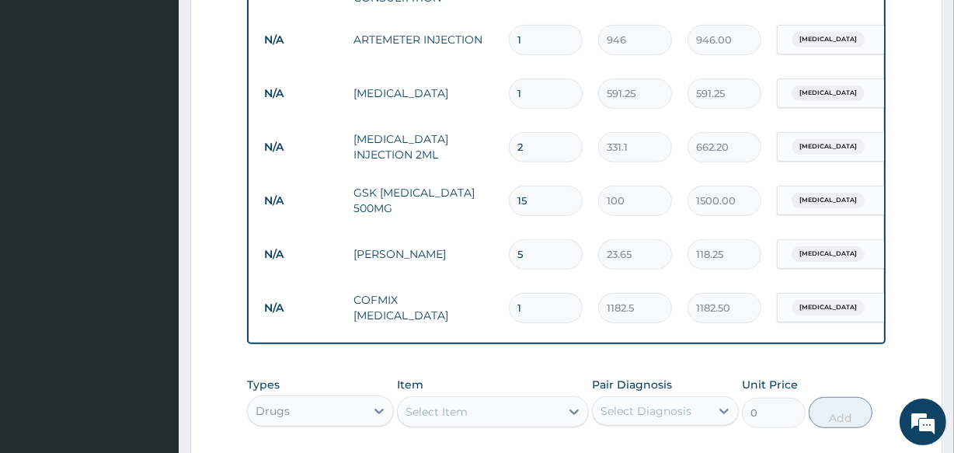
type input "2"
click at [538, 99] on input "1" at bounding box center [546, 93] width 74 height 30
type input "10"
type input "5912.50"
type input "1"
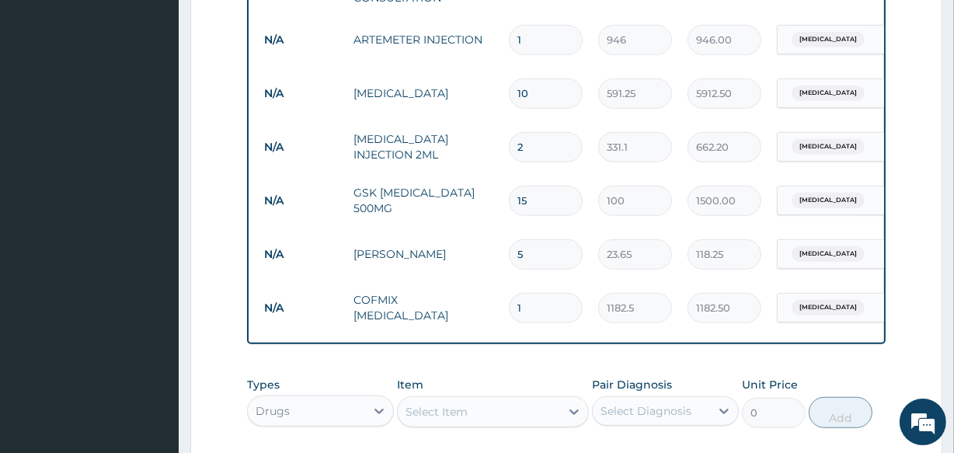
type input "591.25"
click at [538, 33] on input "1" at bounding box center [546, 40] width 74 height 30
type input "0.00"
type input "6"
type input "5676.00"
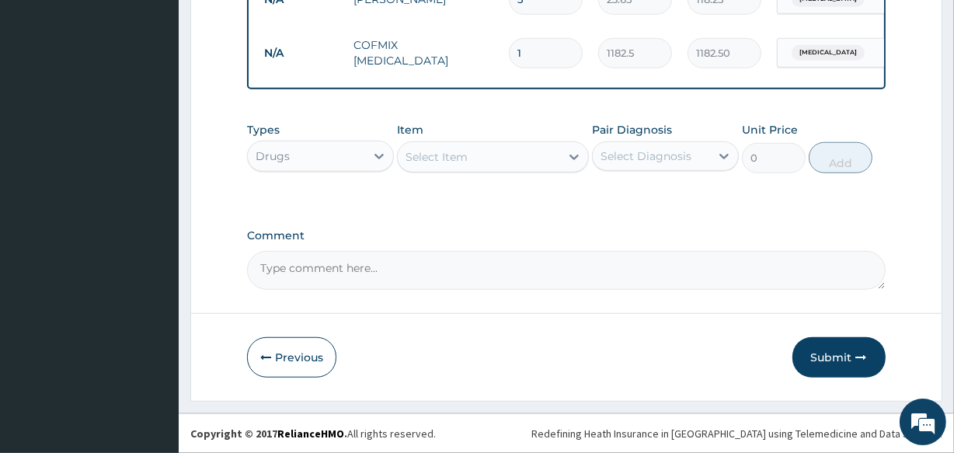
scroll to position [1058, 0]
type input "6"
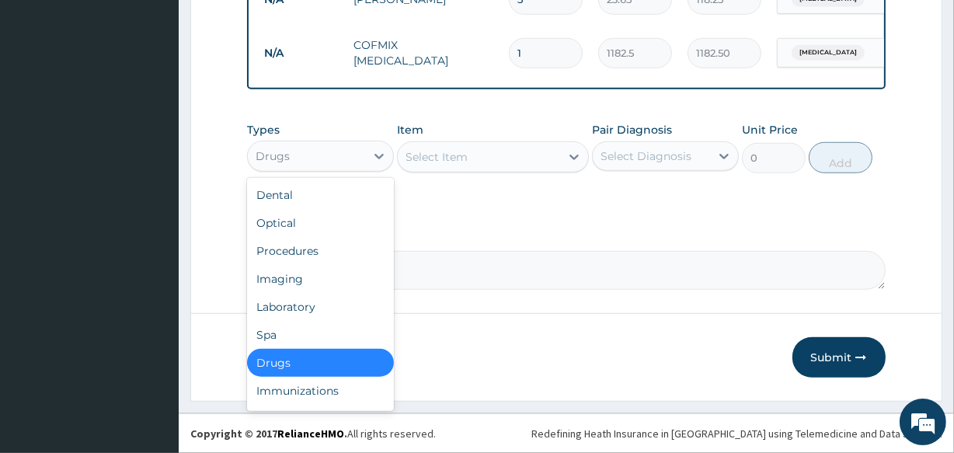
click at [354, 161] on div "Drugs" at bounding box center [306, 156] width 117 height 25
click at [375, 310] on div "Laboratory" at bounding box center [320, 307] width 147 height 28
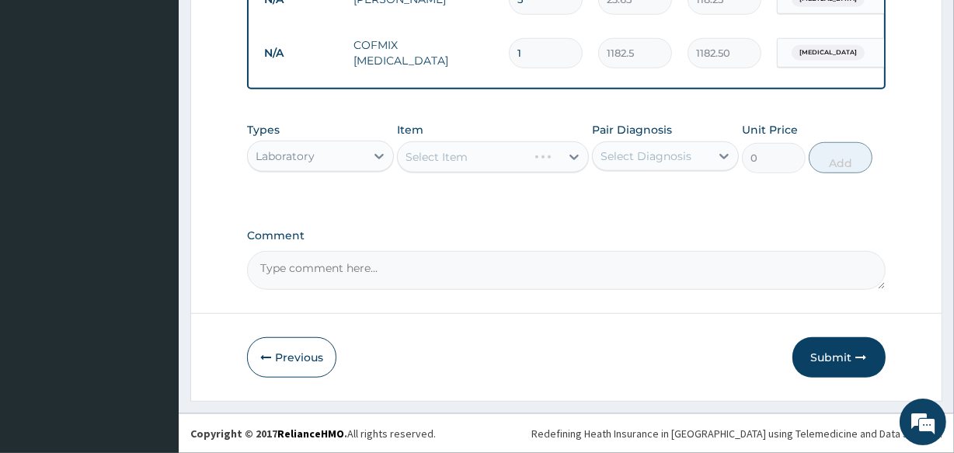
click at [455, 154] on div "Select Item" at bounding box center [492, 156] width 191 height 31
click at [455, 154] on div "Select Item" at bounding box center [437, 157] width 62 height 16
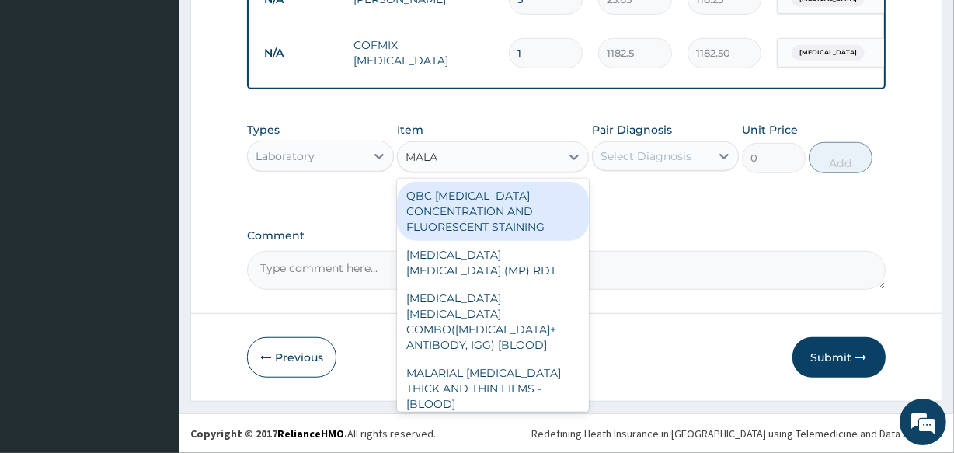
type input "MALAR"
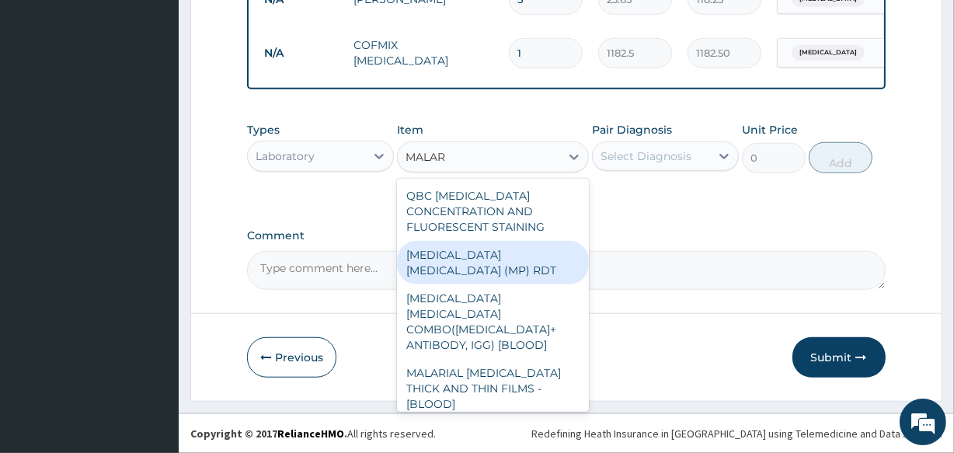
click at [455, 254] on div "MALARIA PARASITE (MP) RDT" at bounding box center [492, 263] width 191 height 44
type input "1612.5"
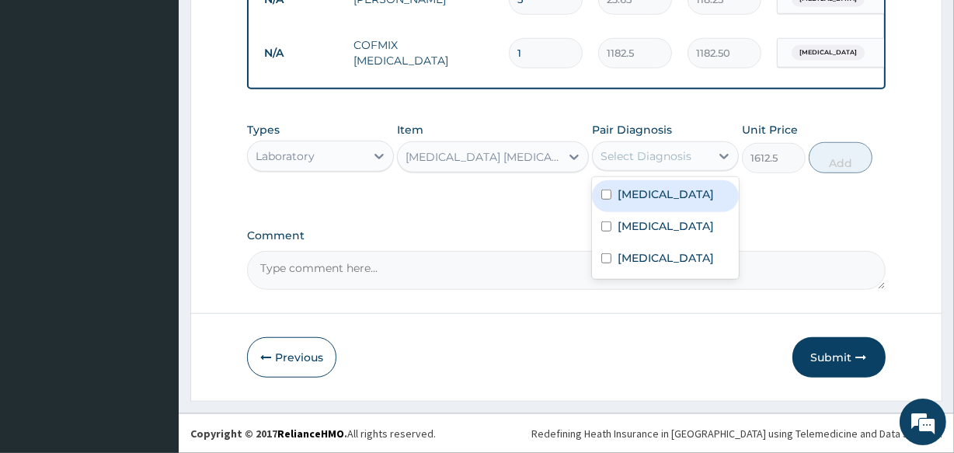
click at [623, 157] on div "Select Diagnosis" at bounding box center [646, 156] width 91 height 16
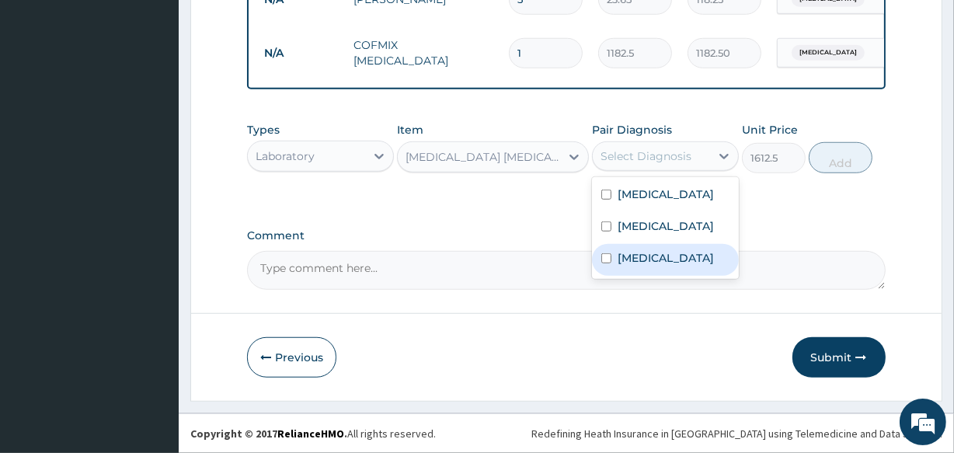
click at [640, 266] on label "Malaria" at bounding box center [666, 258] width 96 height 16
checkbox input "true"
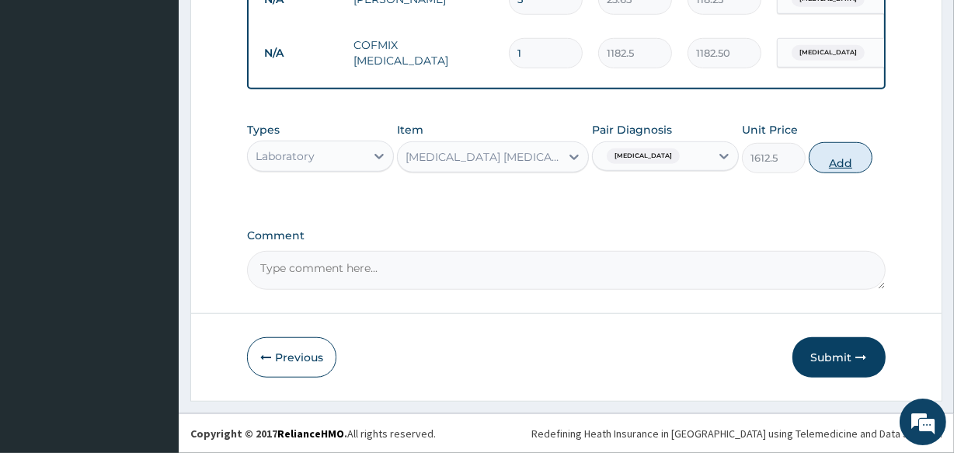
click at [831, 159] on button "Add" at bounding box center [841, 157] width 64 height 31
type input "0"
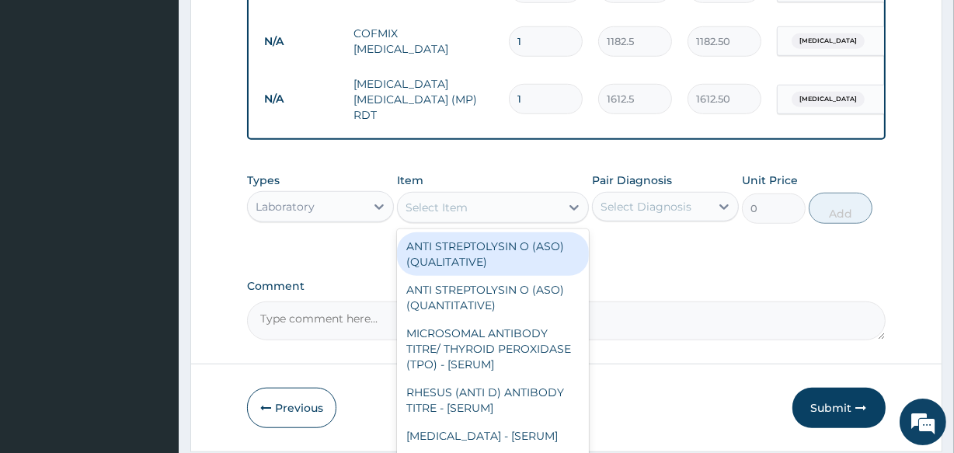
click at [443, 208] on div "Select Item" at bounding box center [437, 208] width 62 height 16
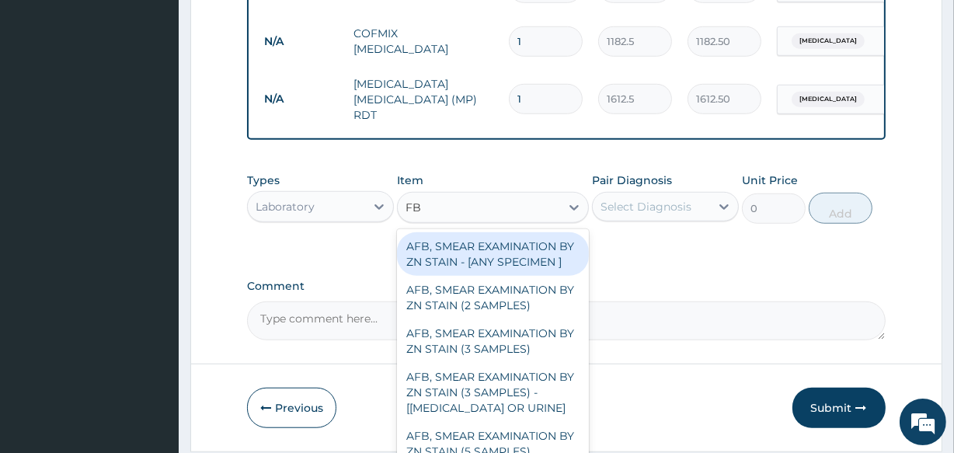
type input "FBC"
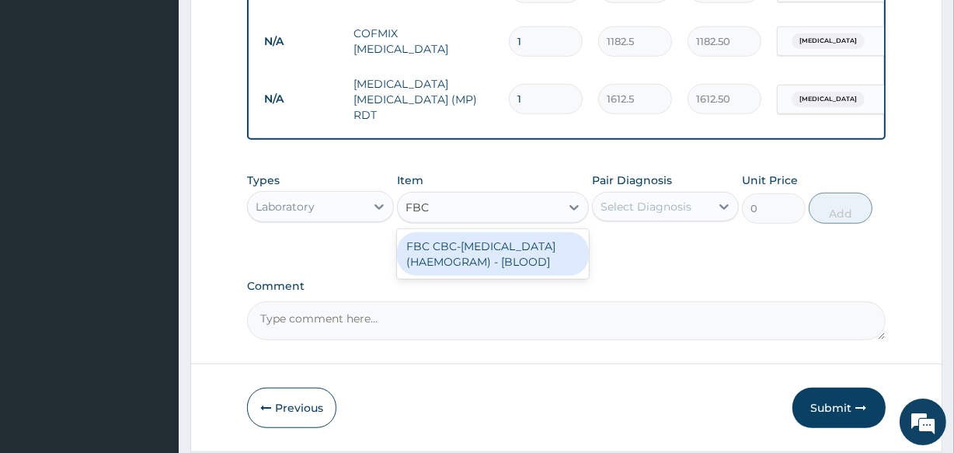
click at [443, 256] on div "FBC CBC-COMPLETE BLOOD COUNT (HAEMOGRAM) - [BLOOD]" at bounding box center [492, 254] width 191 height 44
type input "4300"
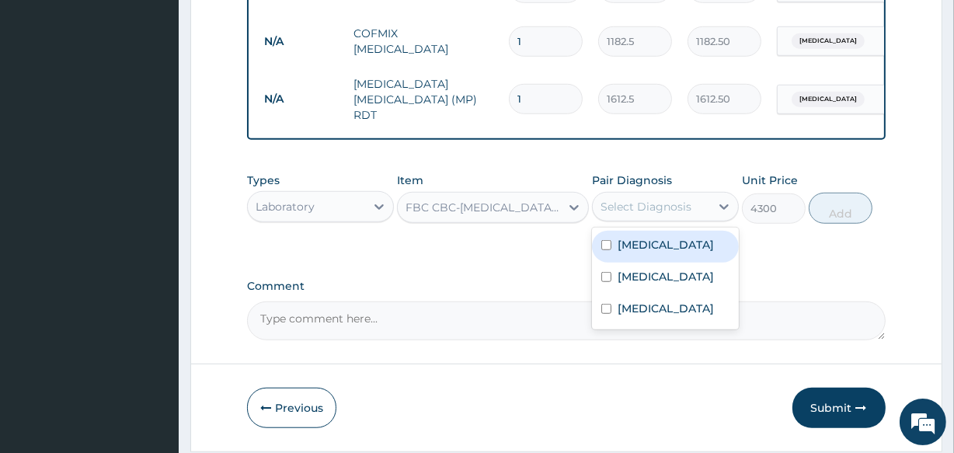
click at [643, 205] on div "Select Diagnosis" at bounding box center [646, 207] width 91 height 16
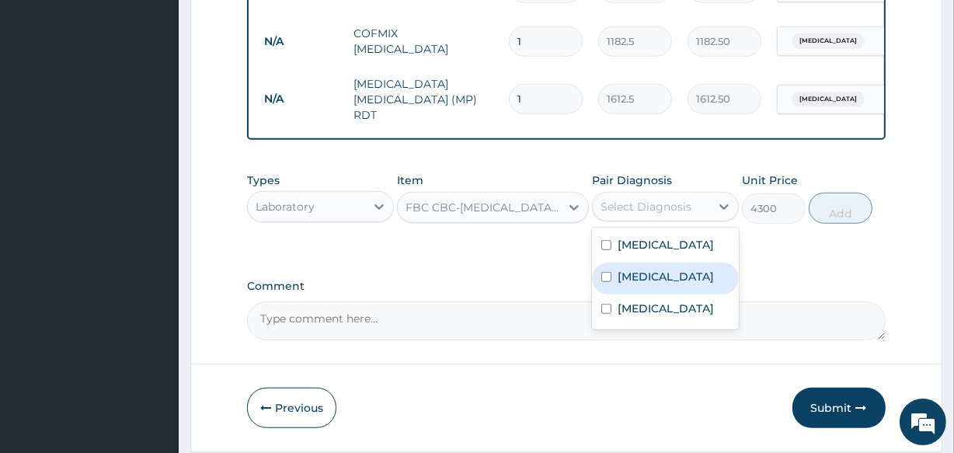
click at [648, 277] on label "Upper respiratory infection" at bounding box center [666, 277] width 96 height 16
checkbox input "true"
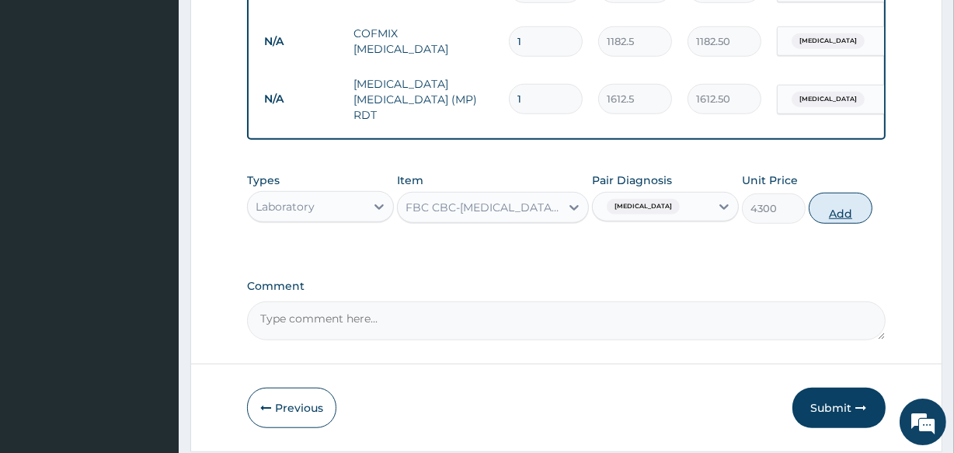
click at [844, 220] on button "Add" at bounding box center [841, 208] width 64 height 31
type input "0"
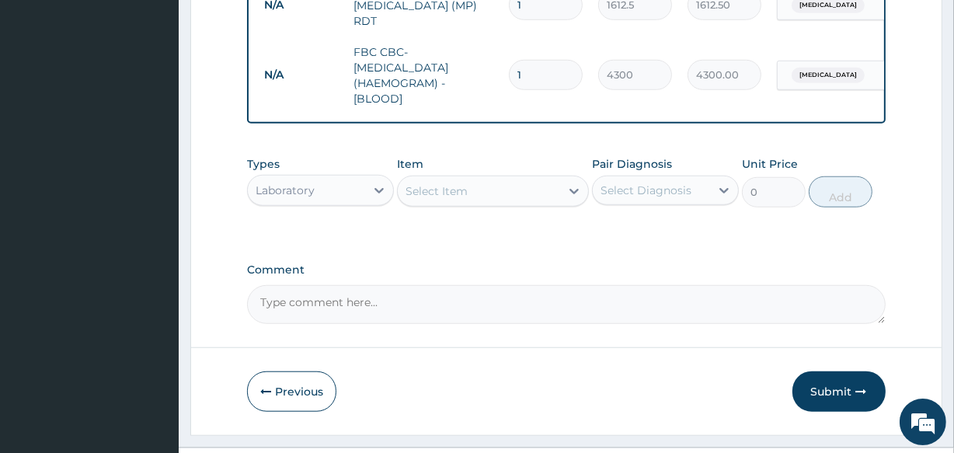
scroll to position [1190, 0]
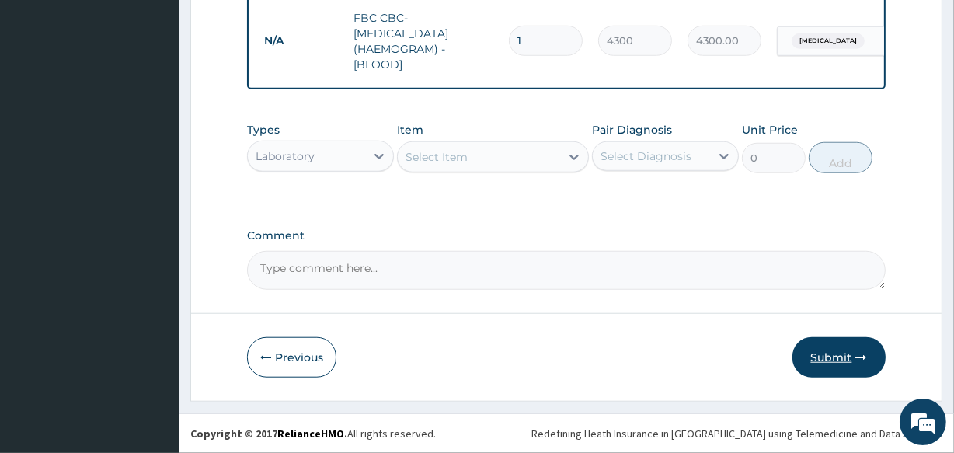
click at [838, 354] on button "Submit" at bounding box center [839, 357] width 93 height 40
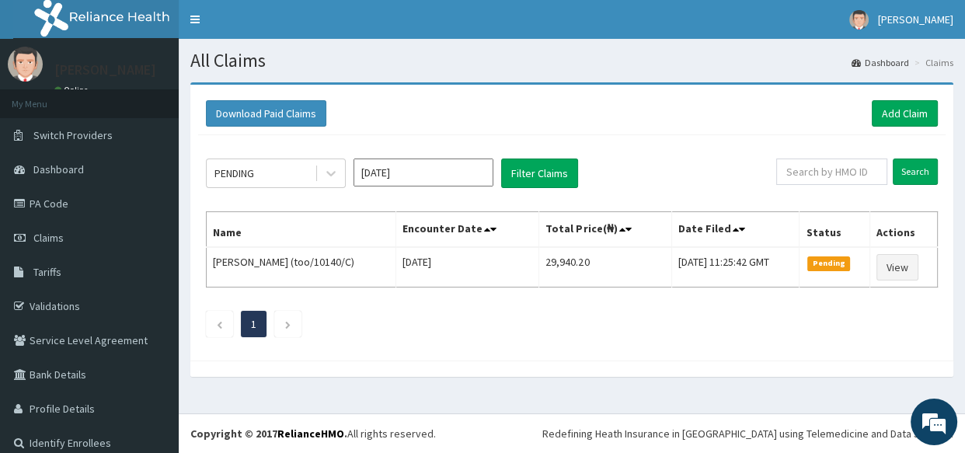
click at [687, 389] on div "Download Paid Claims Add Claim × Note you can only download claims within a max…" at bounding box center [572, 237] width 786 height 310
